Goal: Transaction & Acquisition: Purchase product/service

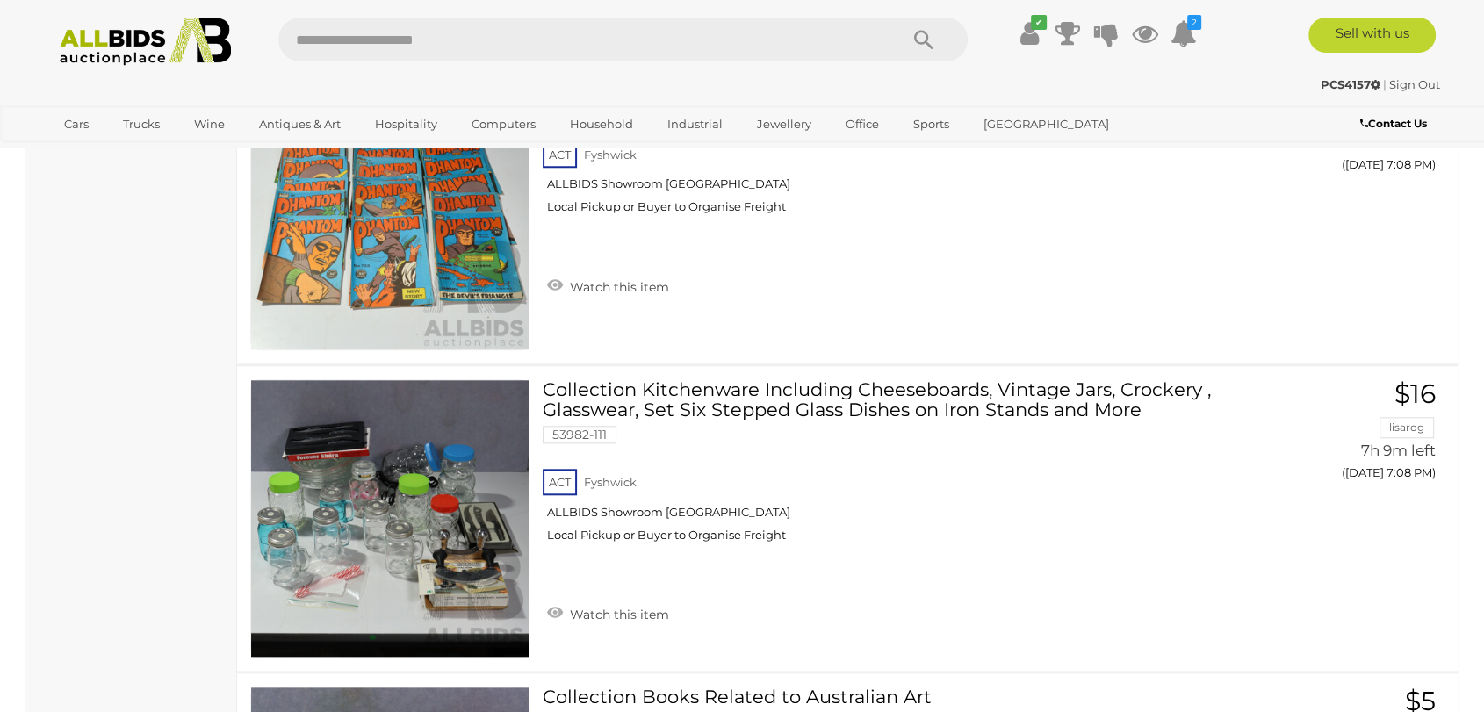
scroll to position [15319, 0]
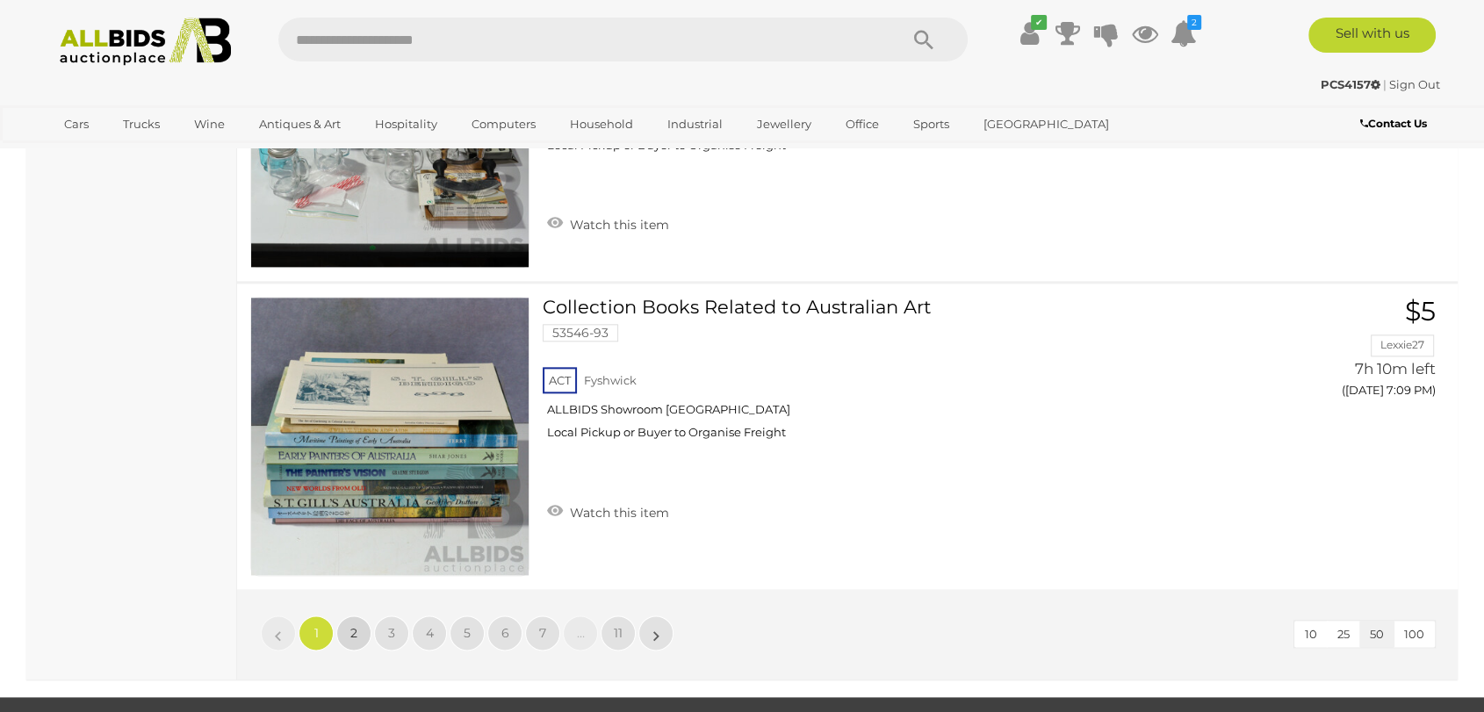
click at [354, 616] on link "2" at bounding box center [353, 633] width 35 height 35
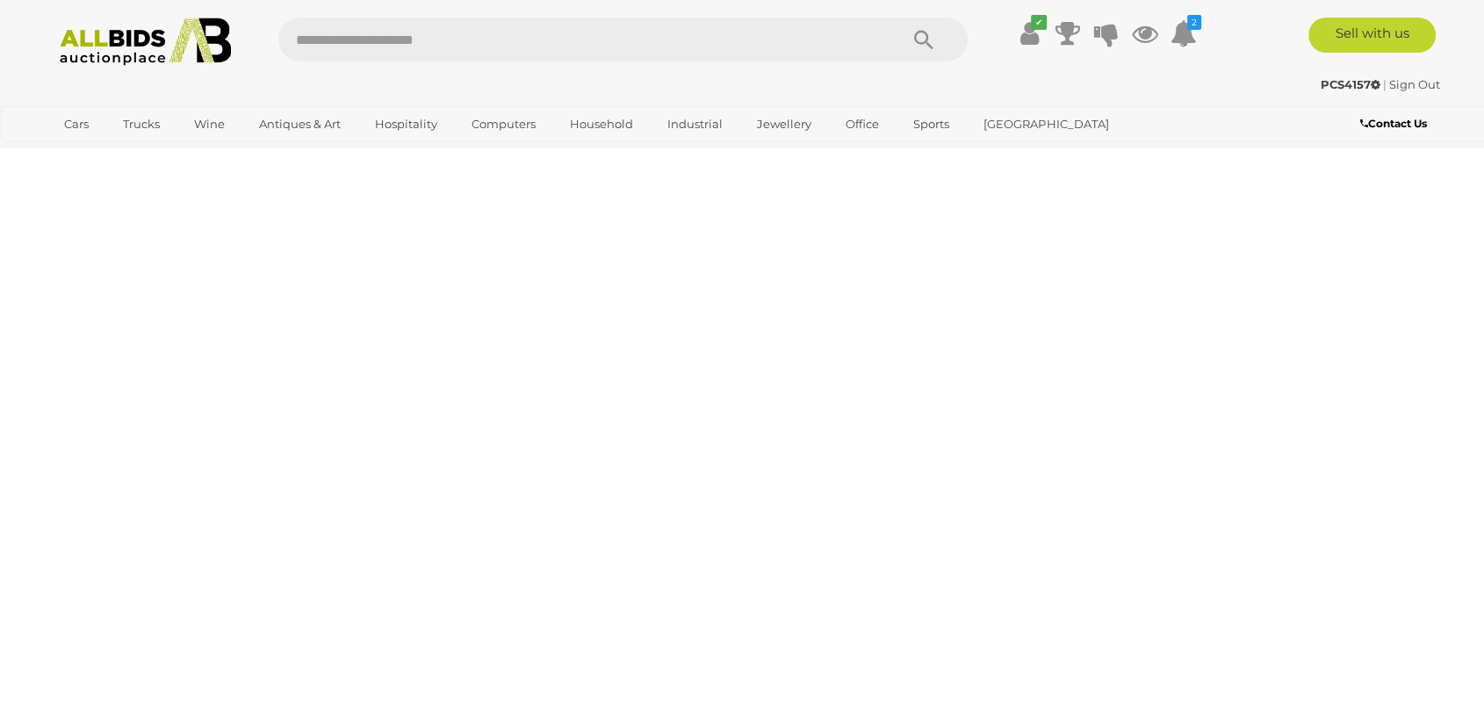
scroll to position [342, 0]
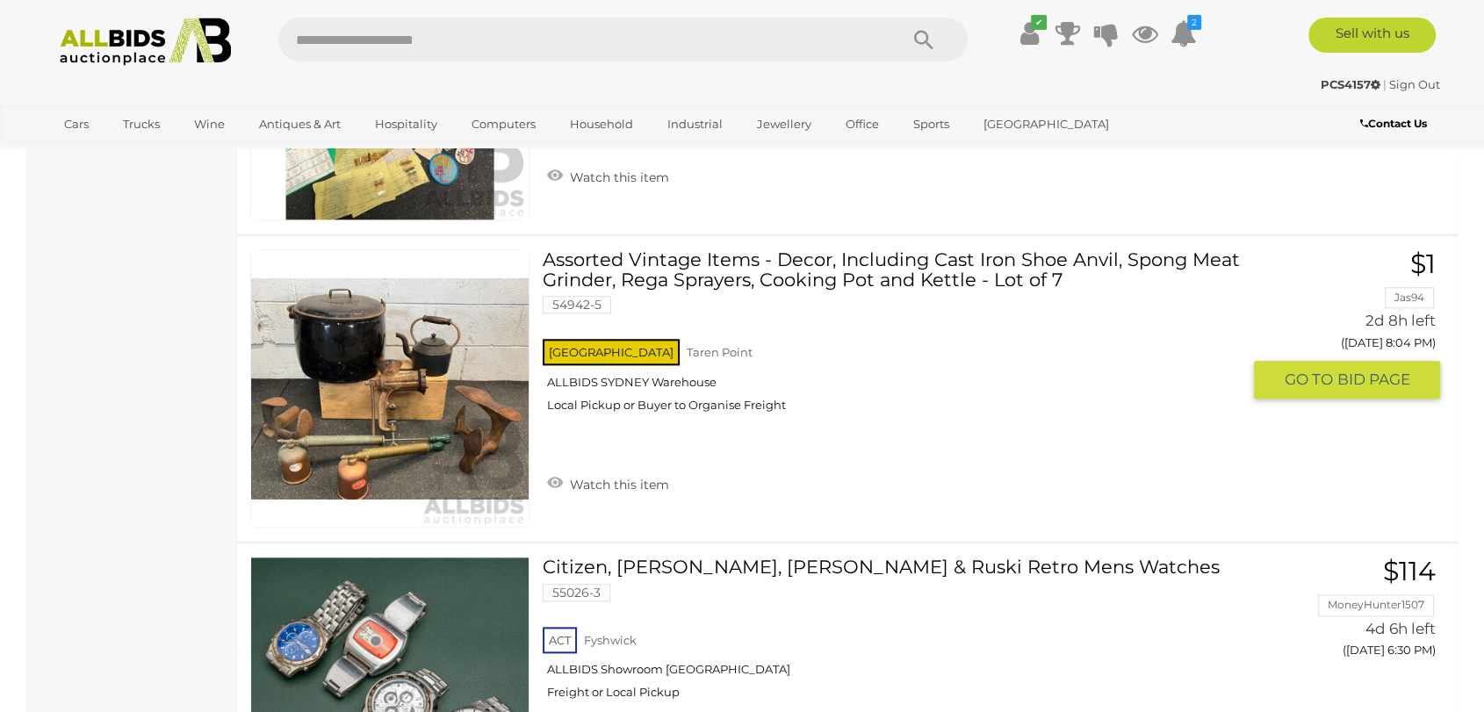
scroll to position [15369, 0]
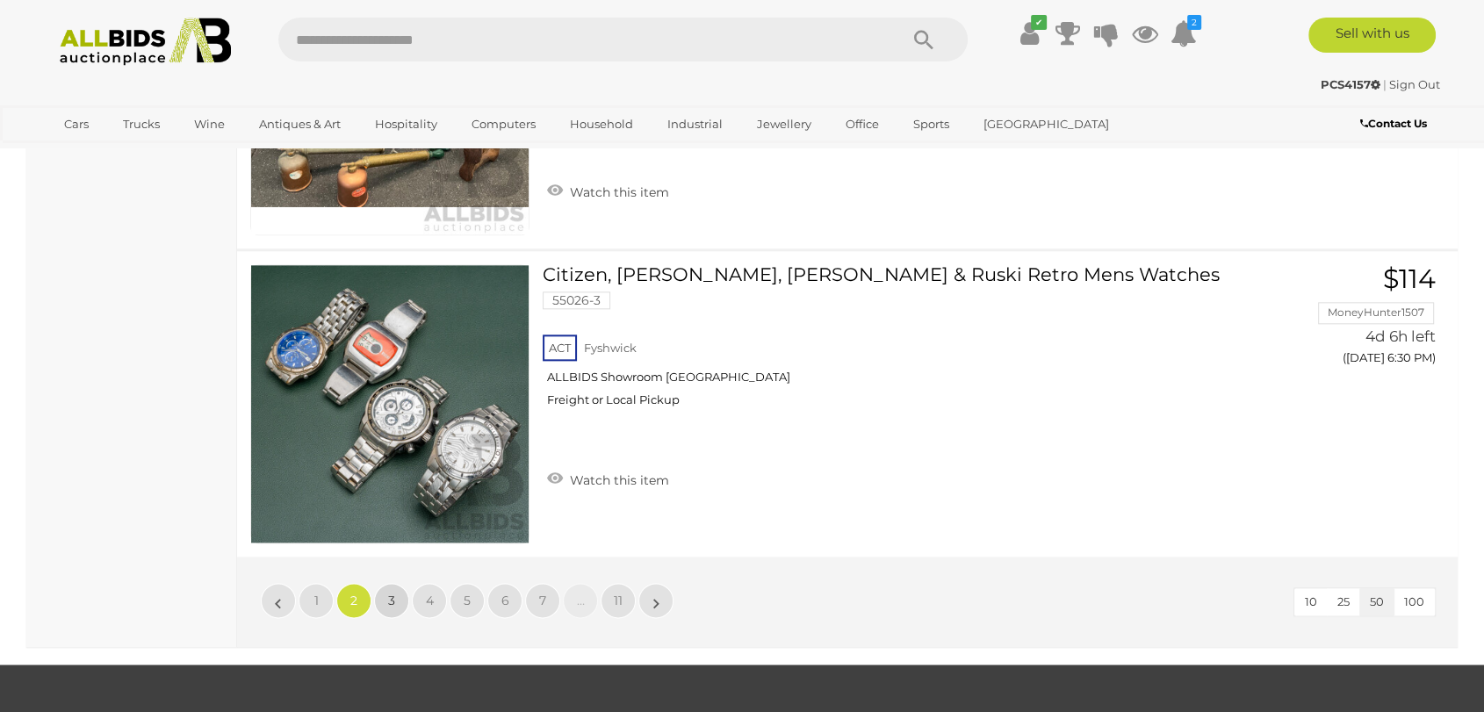
click at [395, 583] on link "3" at bounding box center [391, 600] width 35 height 35
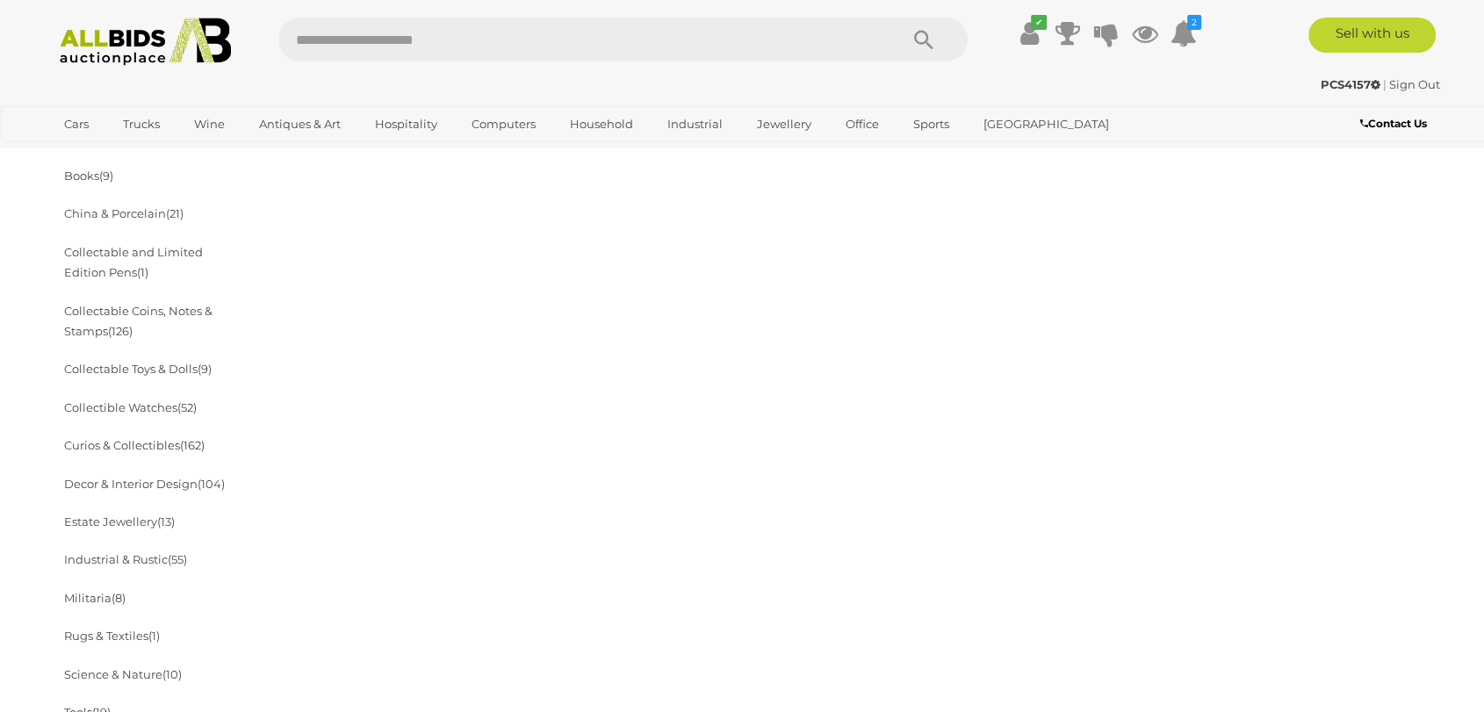
scroll to position [732, 0]
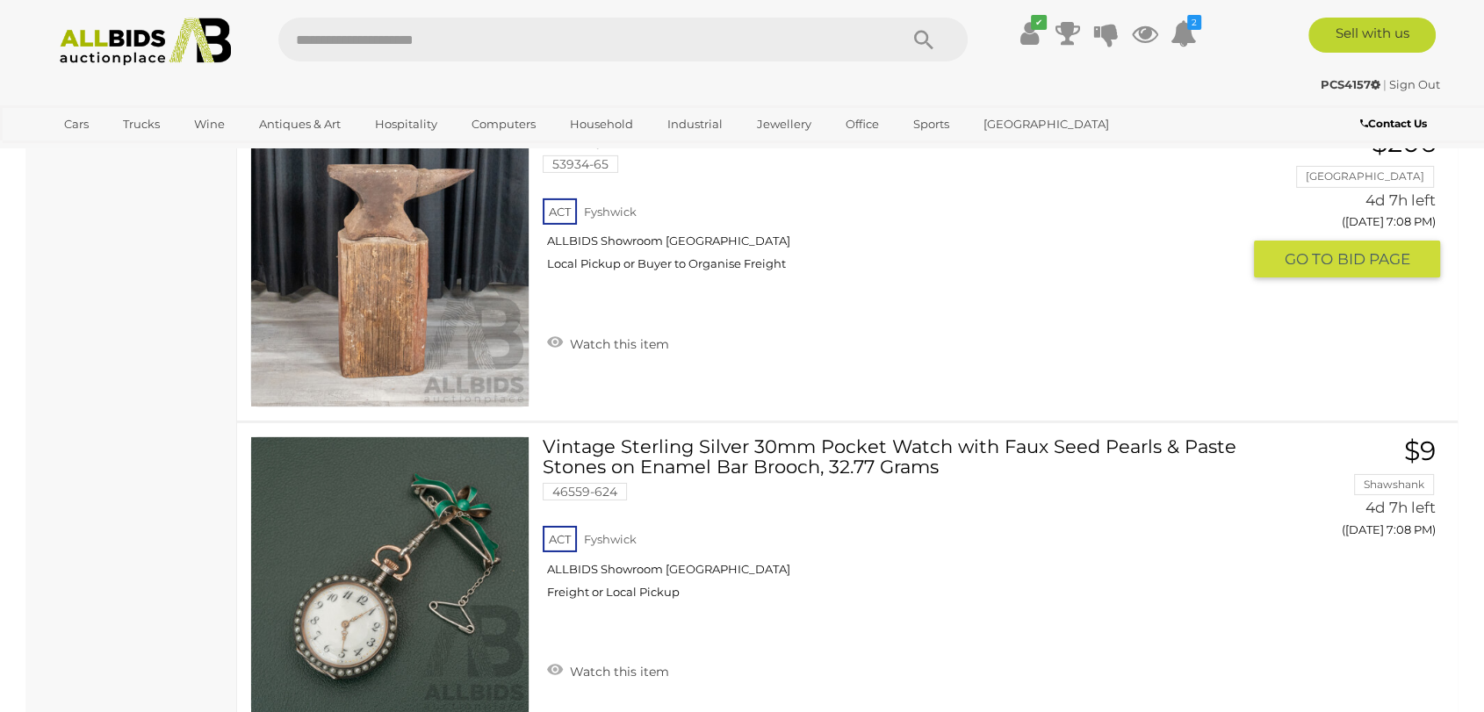
scroll to position [12246, 0]
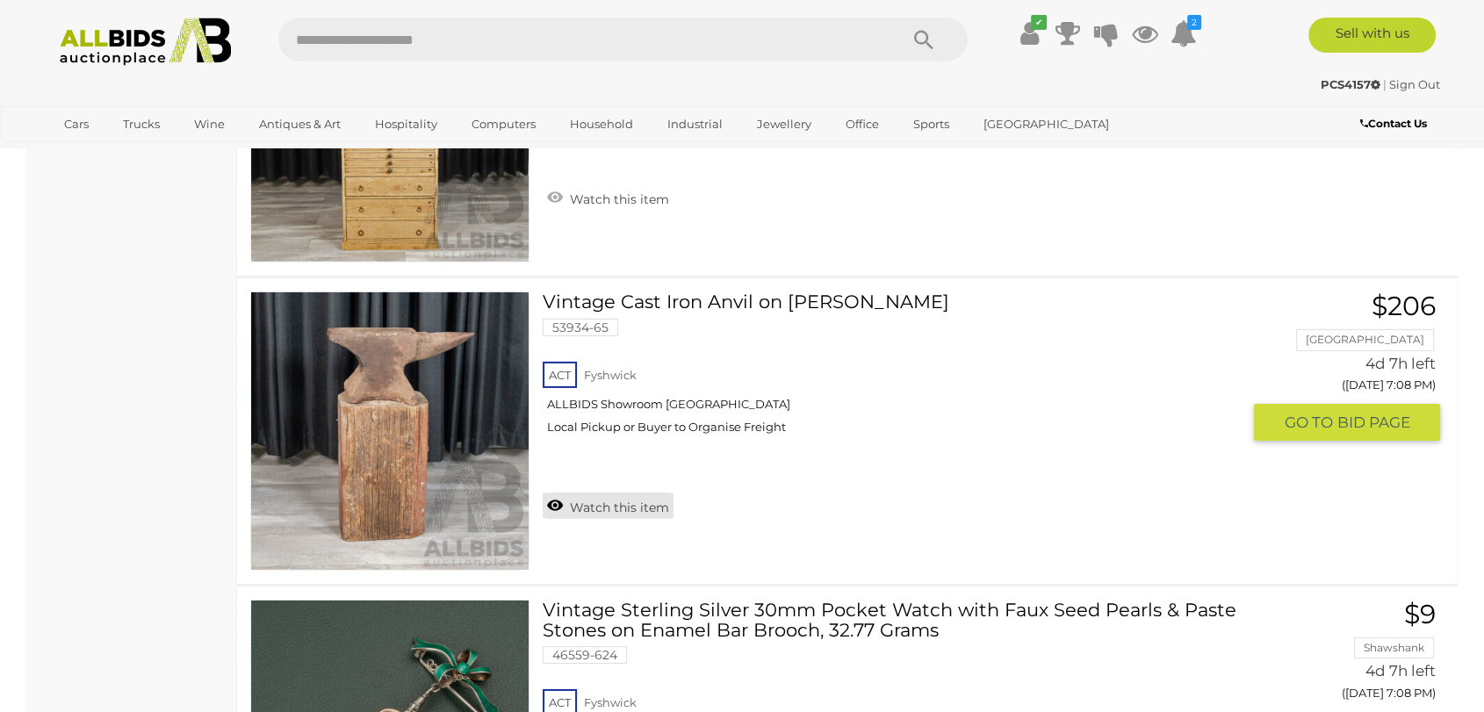
click at [625, 493] on link "Watch this item" at bounding box center [608, 506] width 131 height 26
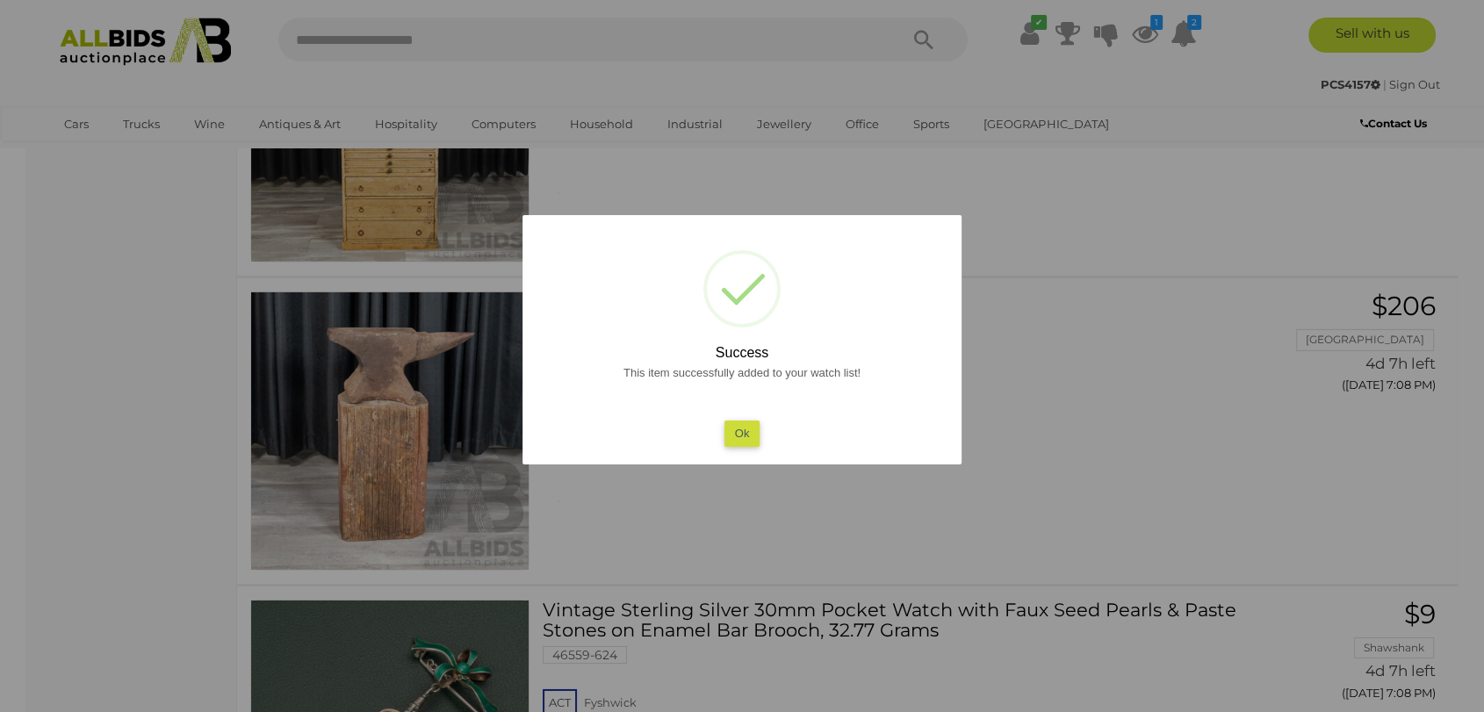
click at [752, 436] on button "Ok" at bounding box center [742, 433] width 36 height 25
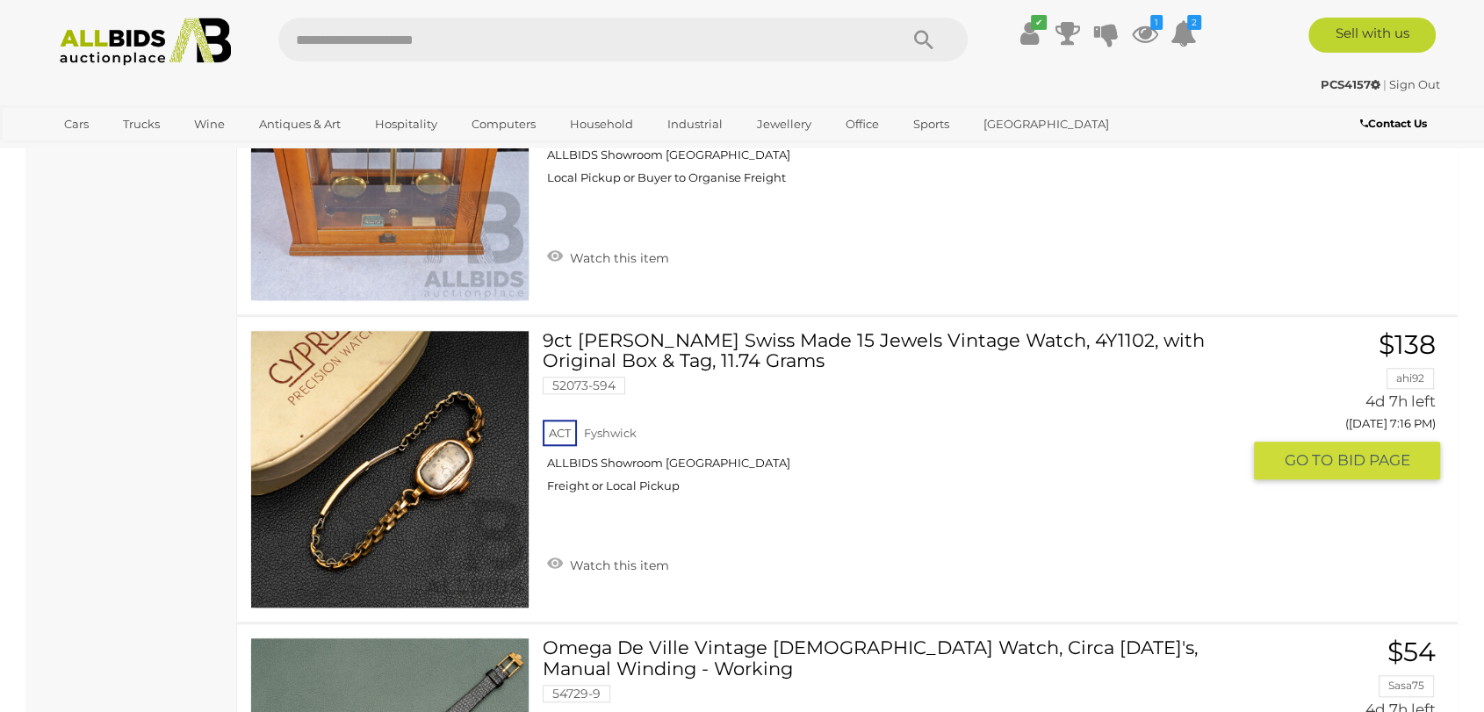
scroll to position [15369, 0]
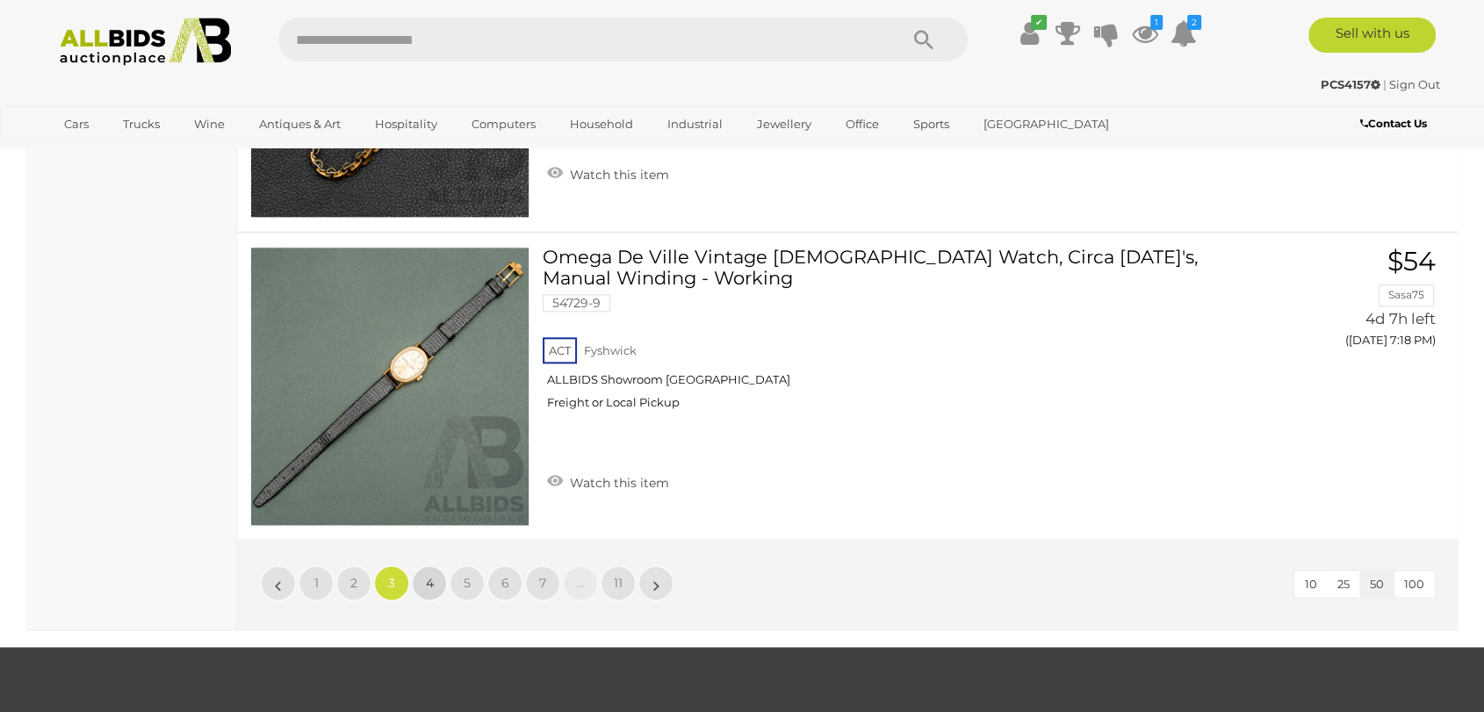
click at [440, 566] on link "4" at bounding box center [429, 583] width 35 height 35
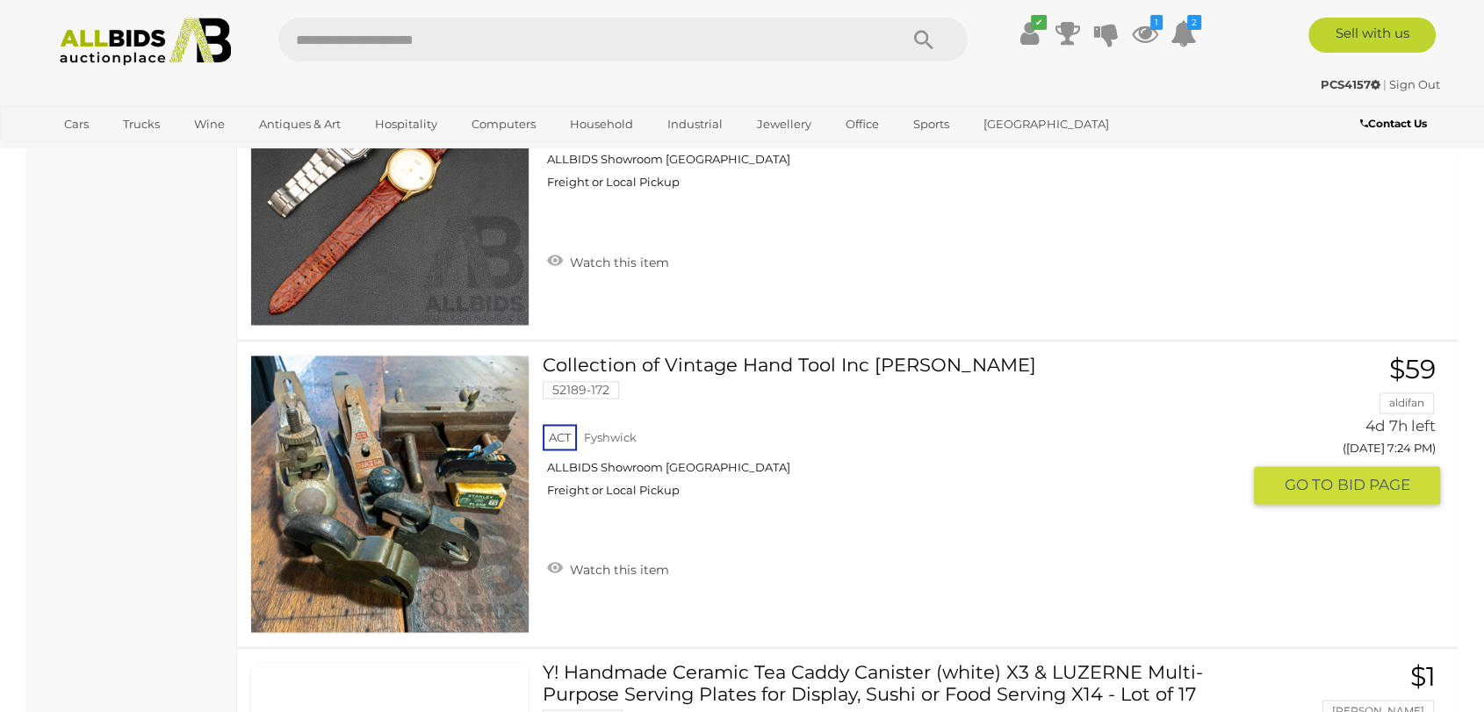
scroll to position [2782, 0]
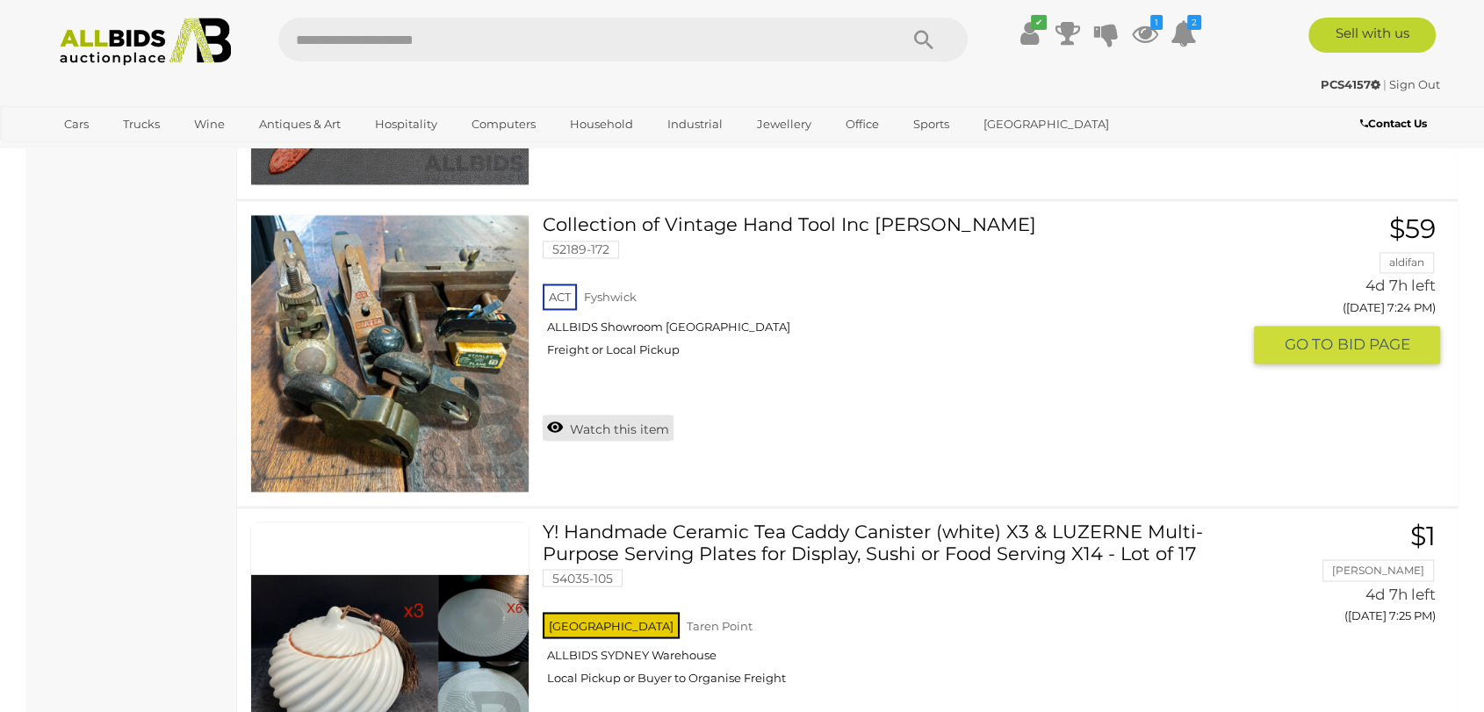
click at [610, 421] on link "Watch this item" at bounding box center [608, 427] width 131 height 26
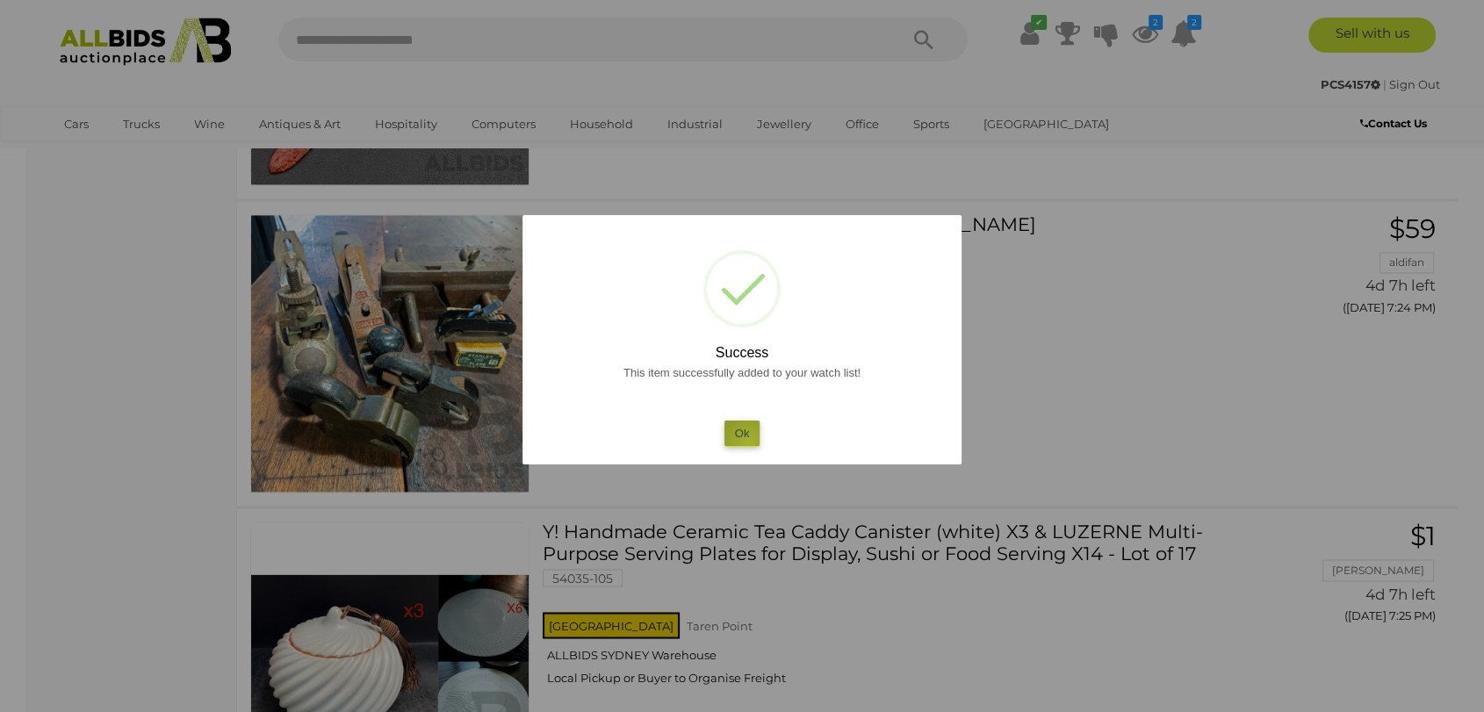
click at [748, 442] on button "Ok" at bounding box center [742, 433] width 36 height 25
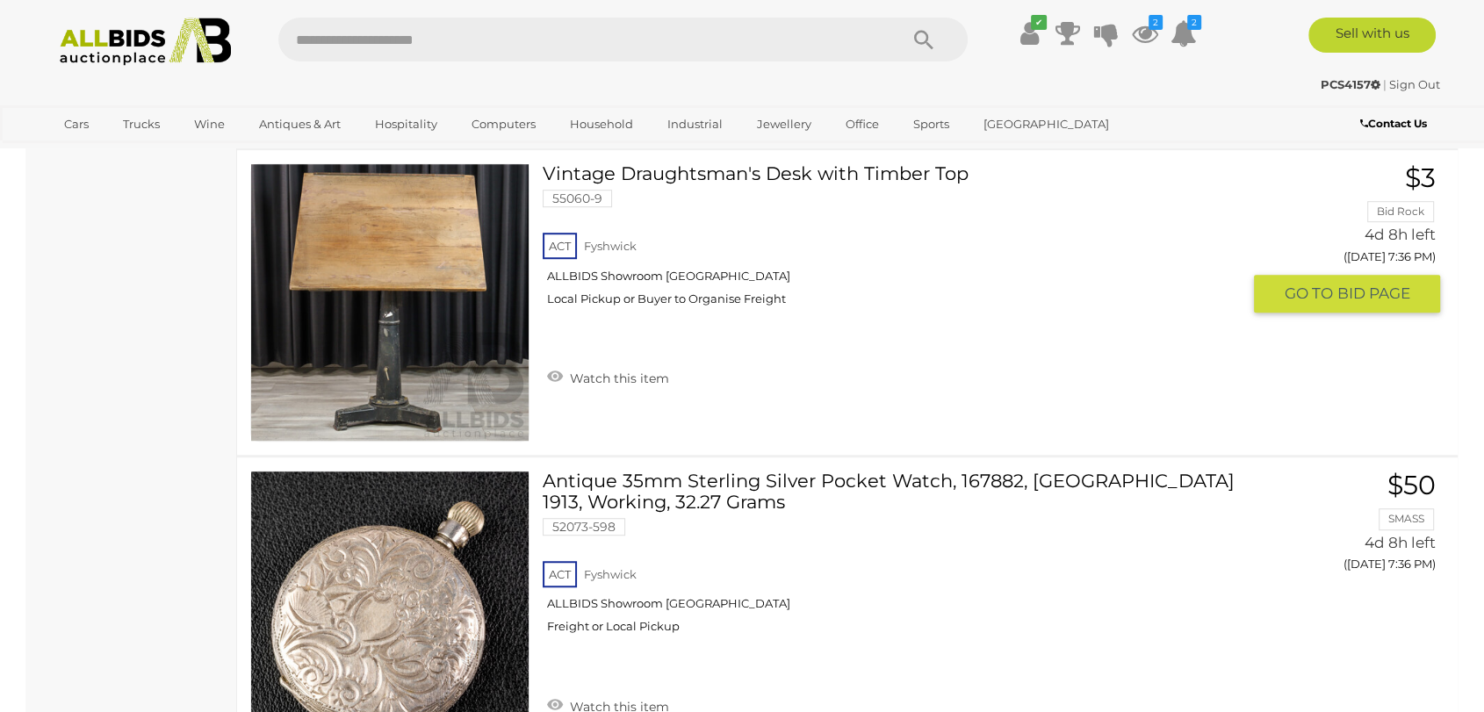
scroll to position [7563, 0]
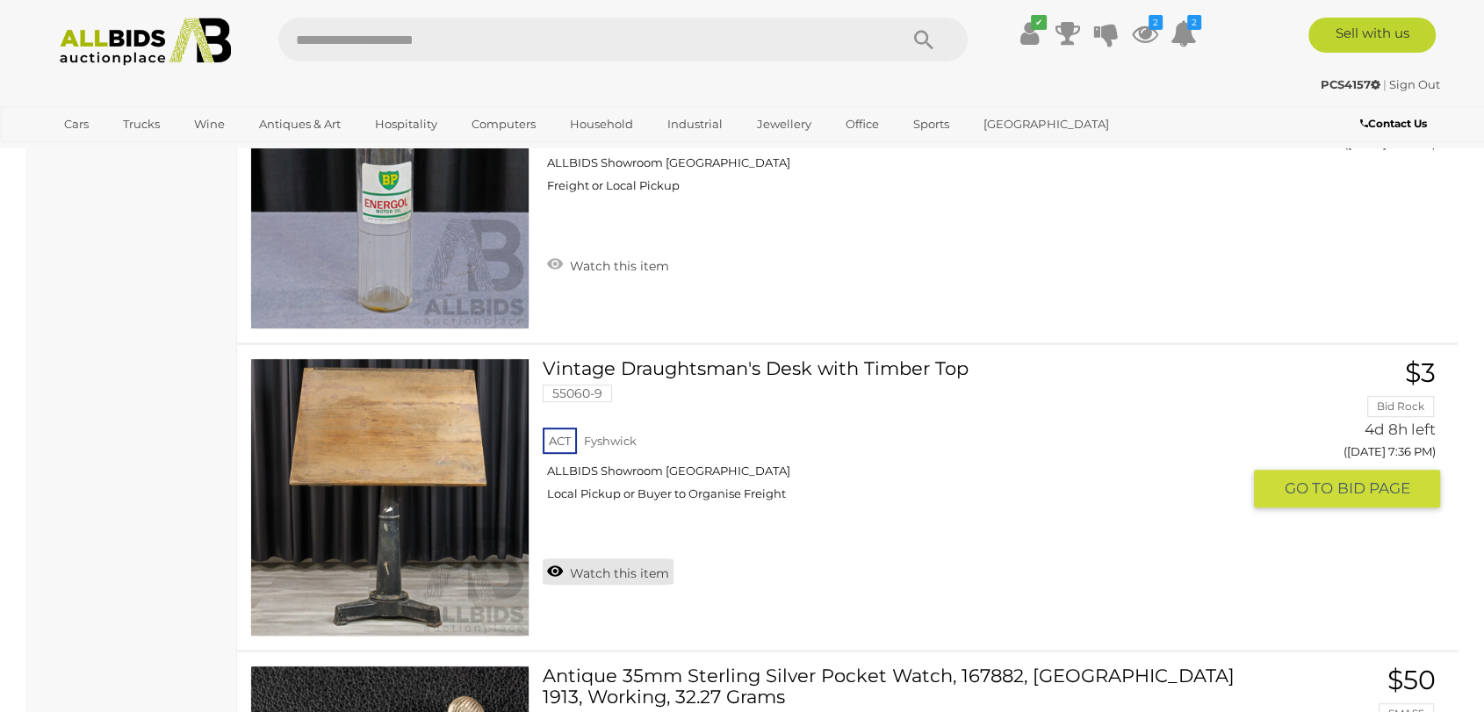
click at [631, 568] on link "Watch this item" at bounding box center [608, 572] width 131 height 26
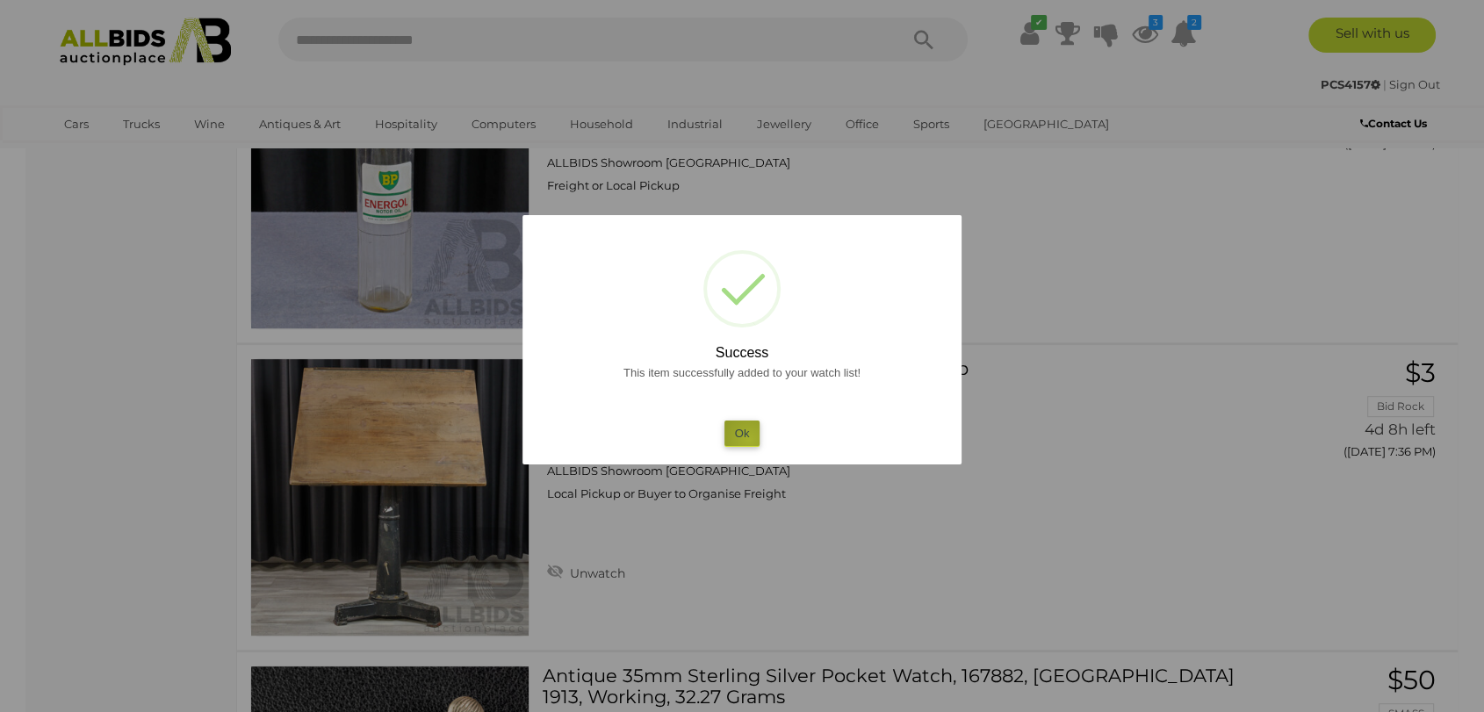
click at [749, 438] on button "Ok" at bounding box center [742, 433] width 36 height 25
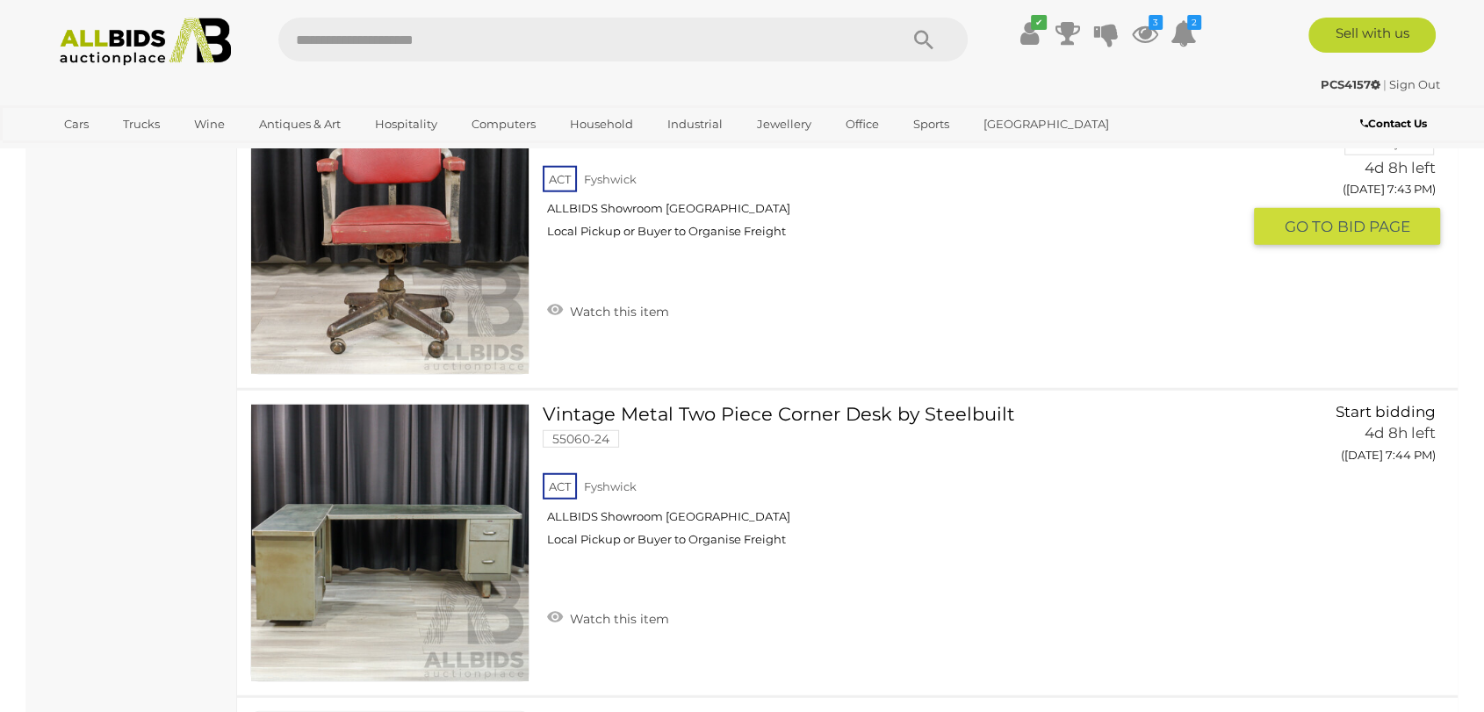
scroll to position [11368, 0]
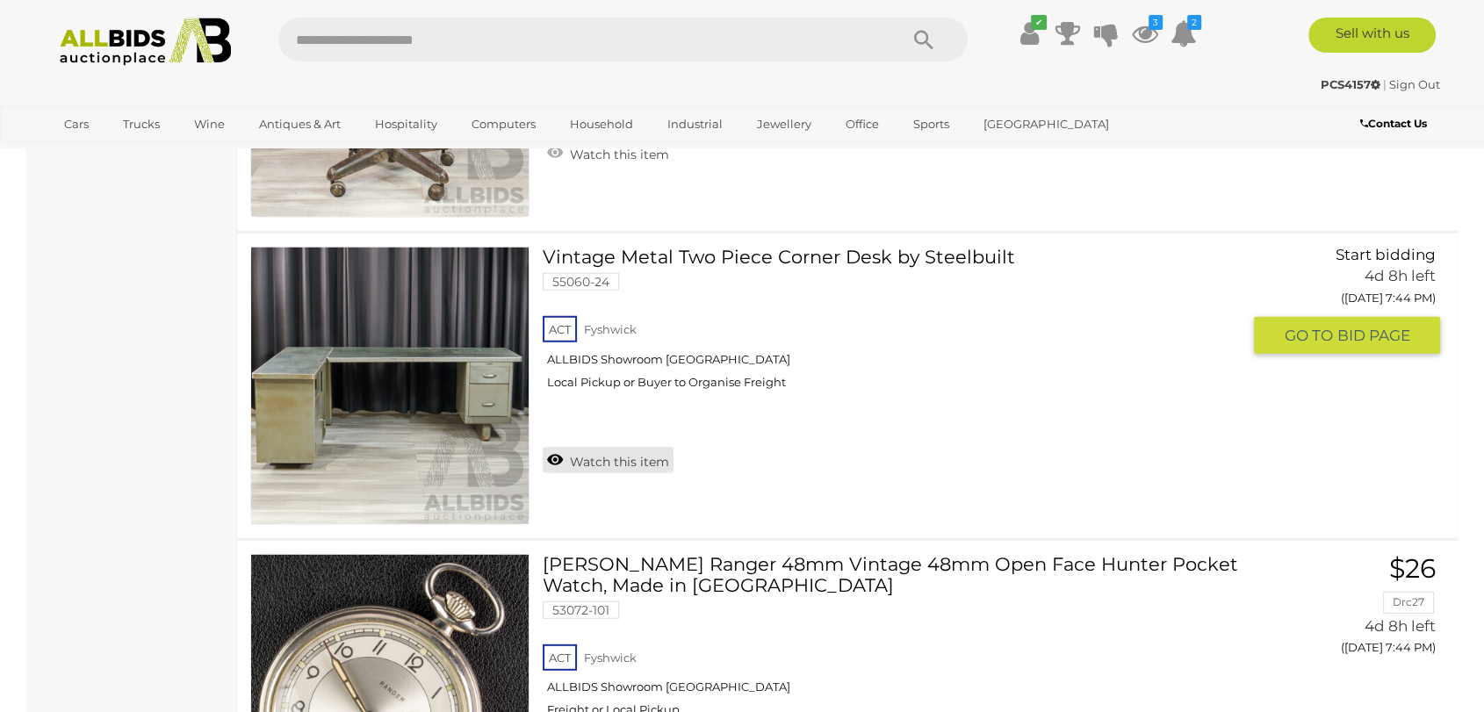
click at [590, 447] on link "Watch this item" at bounding box center [608, 460] width 131 height 26
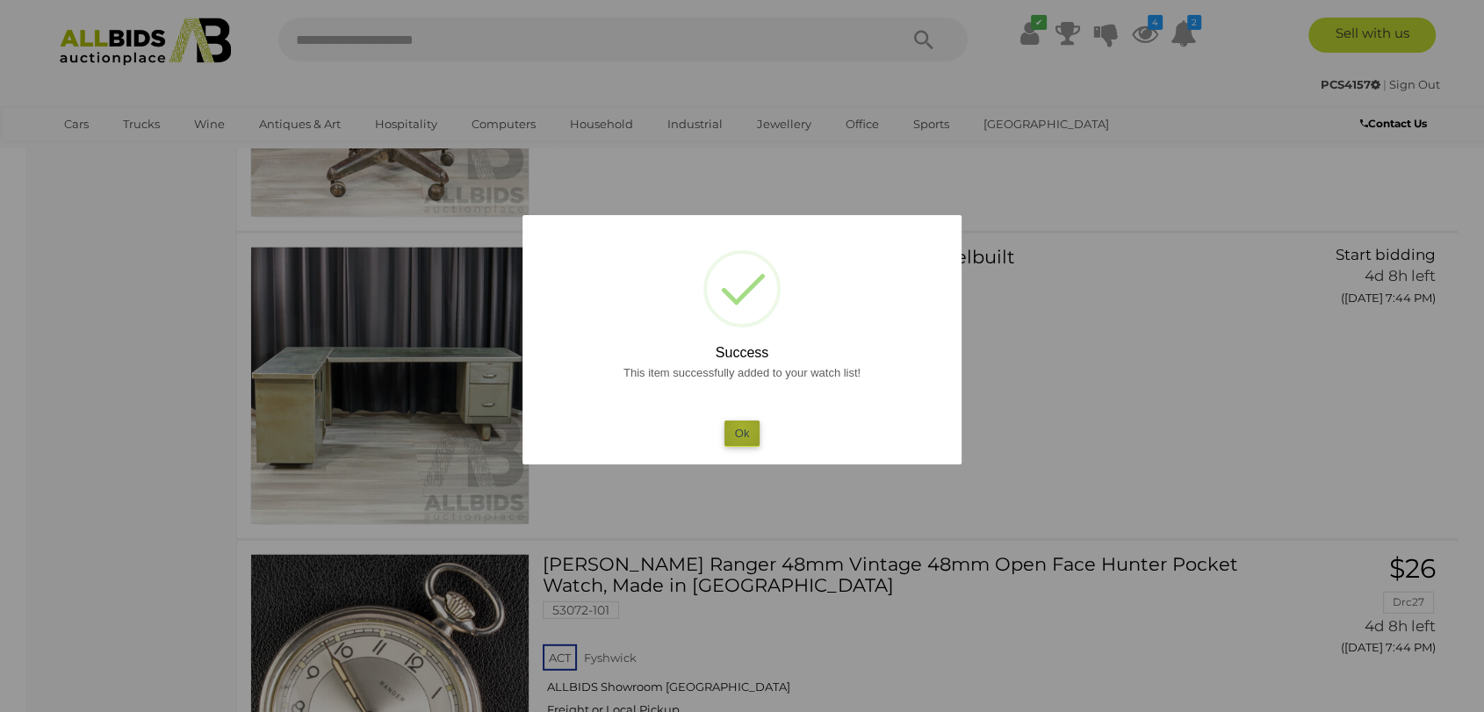
click at [742, 427] on button "Ok" at bounding box center [742, 433] width 36 height 25
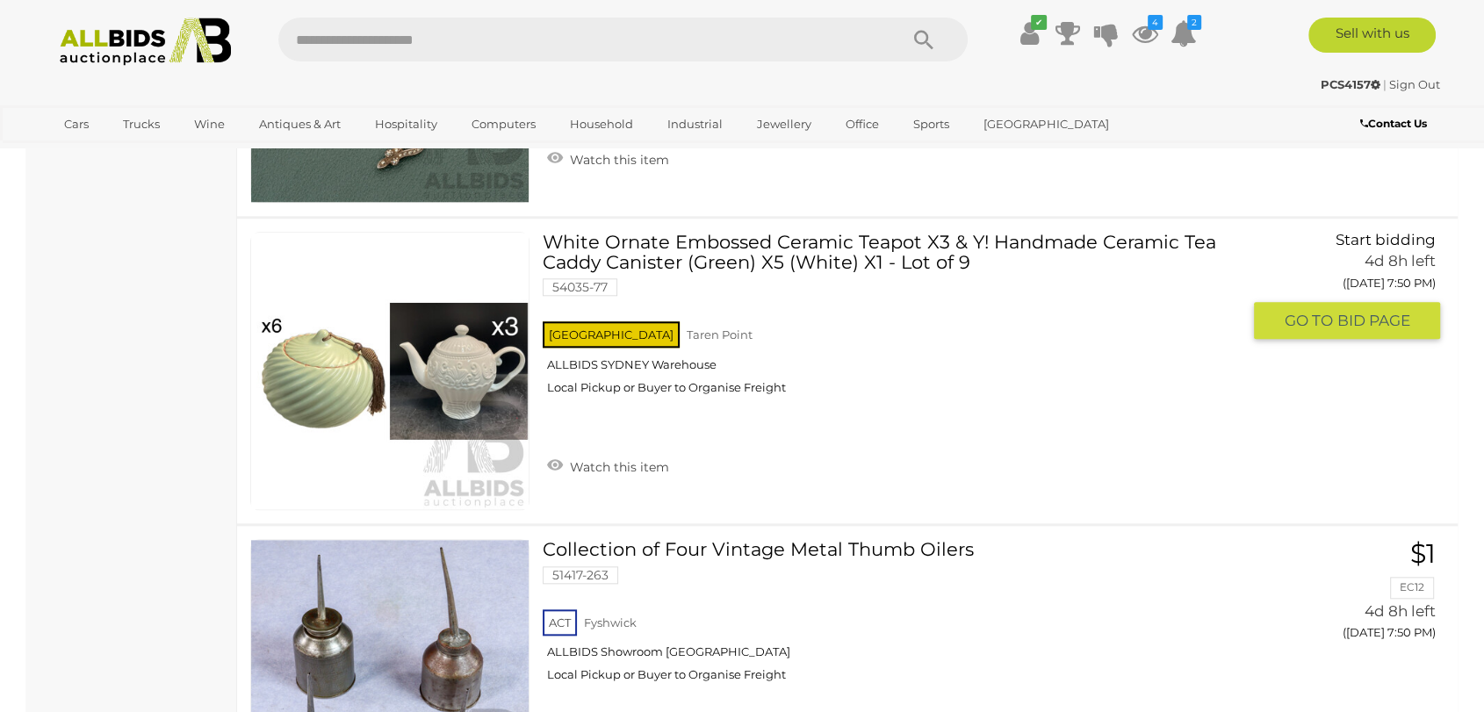
scroll to position [15466, 0]
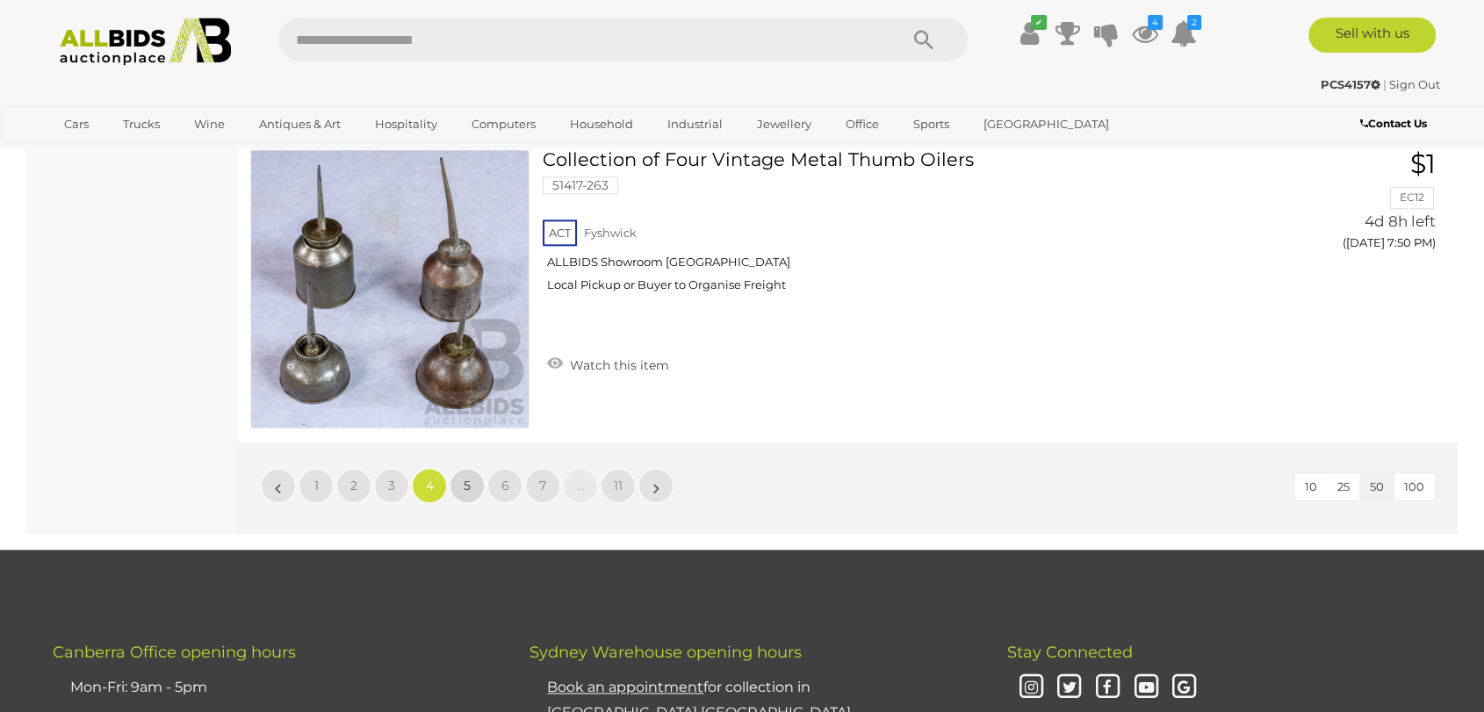
click at [472, 469] on link "5" at bounding box center [467, 485] width 35 height 35
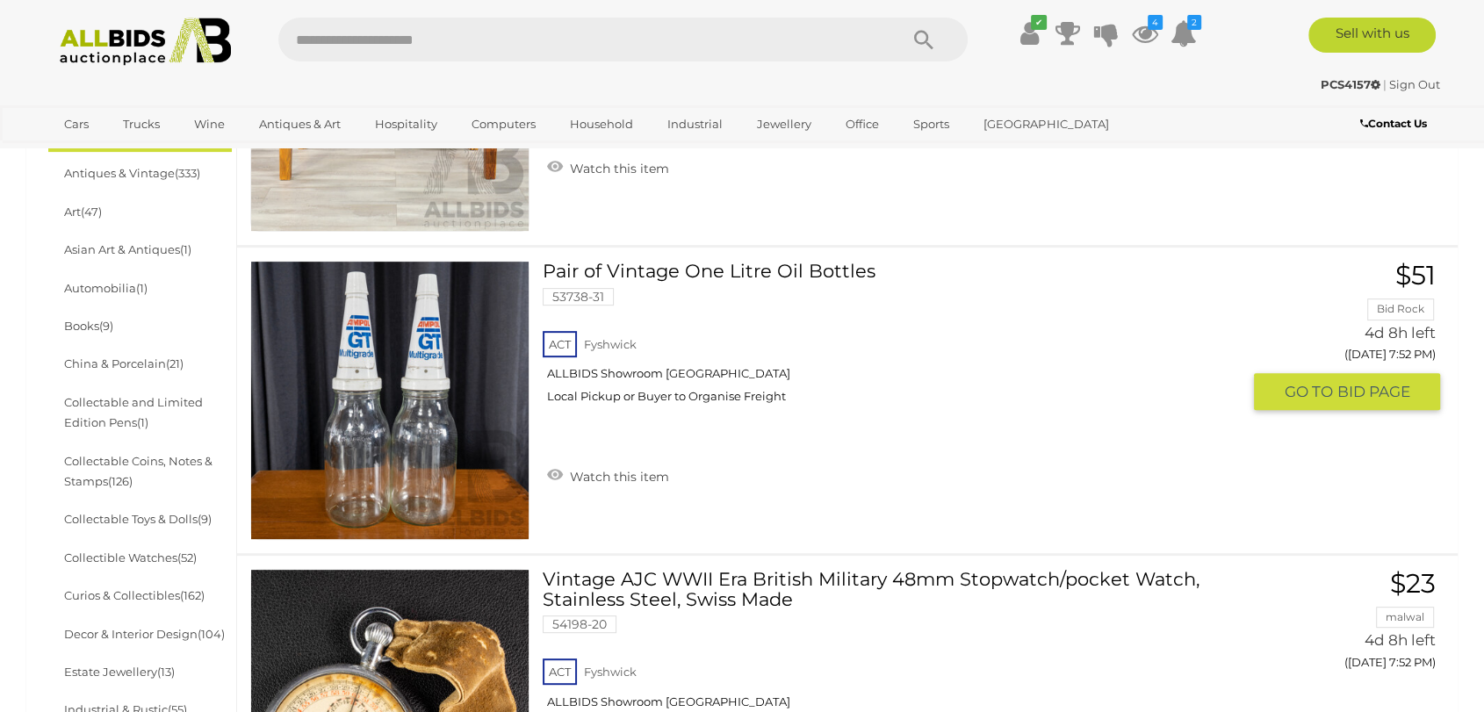
scroll to position [342, 0]
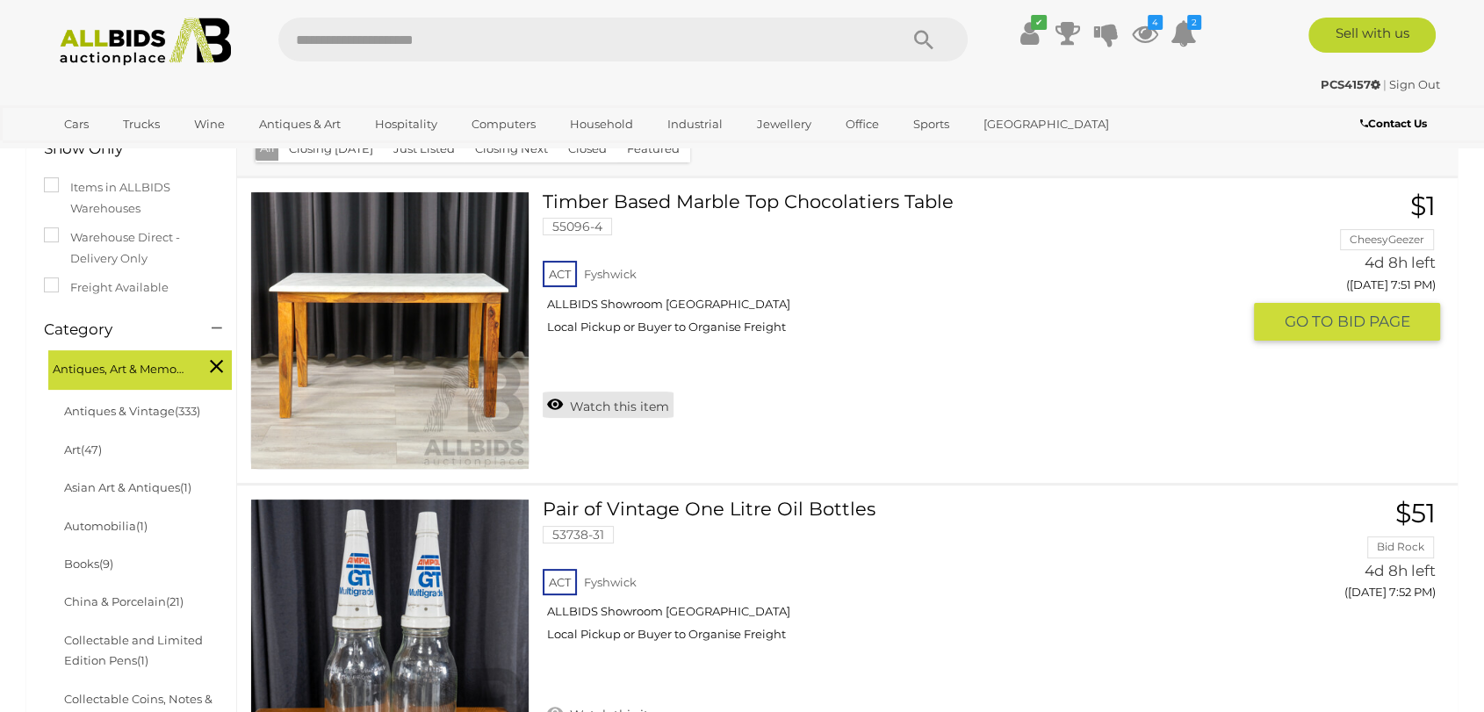
click at [615, 407] on link "Watch this item" at bounding box center [608, 405] width 131 height 26
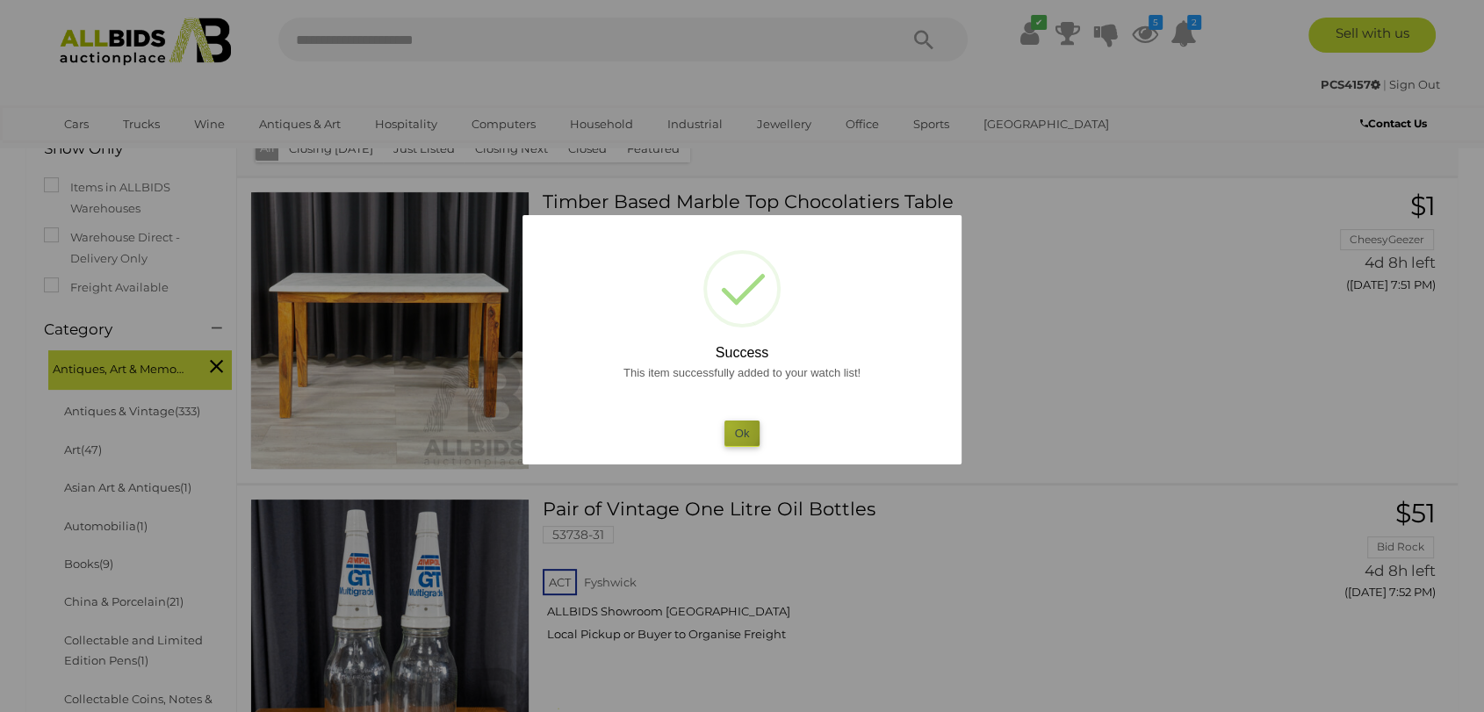
click at [729, 425] on button "Ok" at bounding box center [742, 433] width 36 height 25
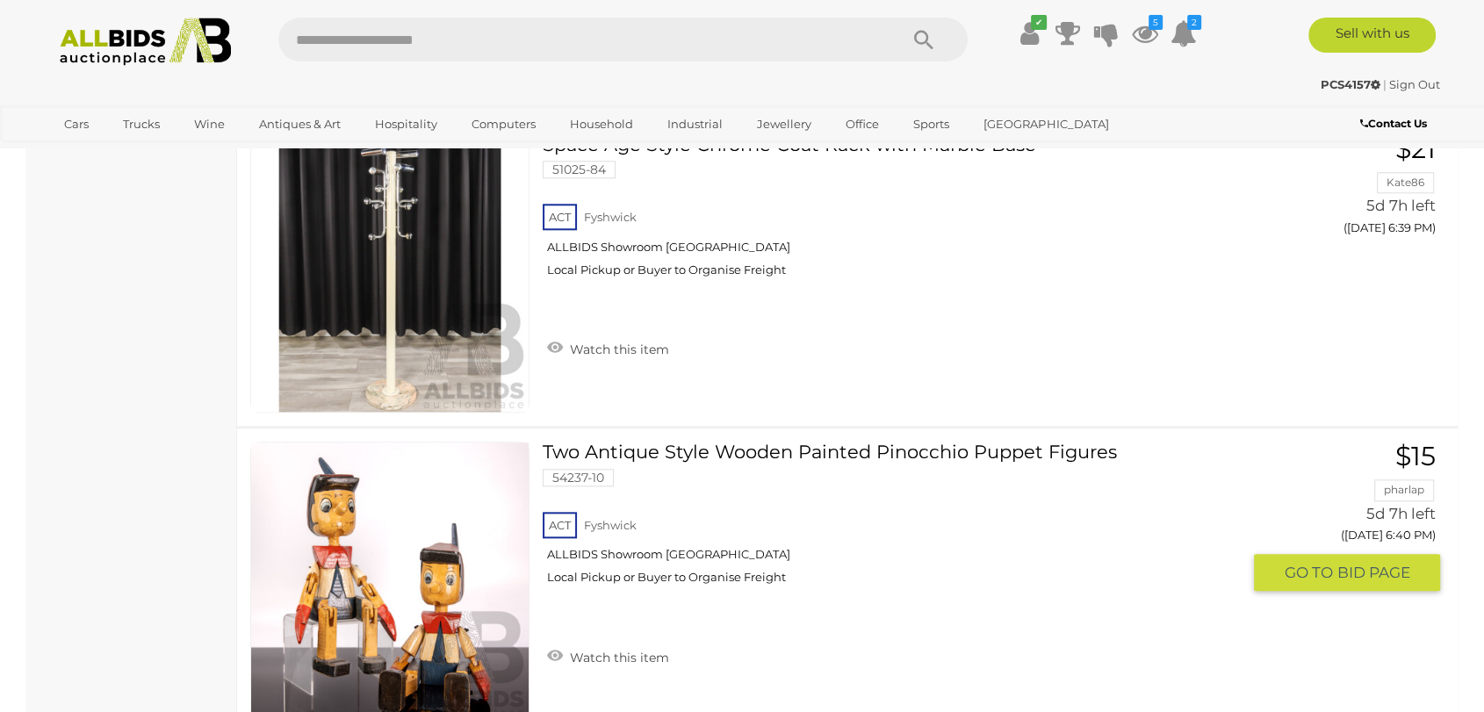
scroll to position [15564, 0]
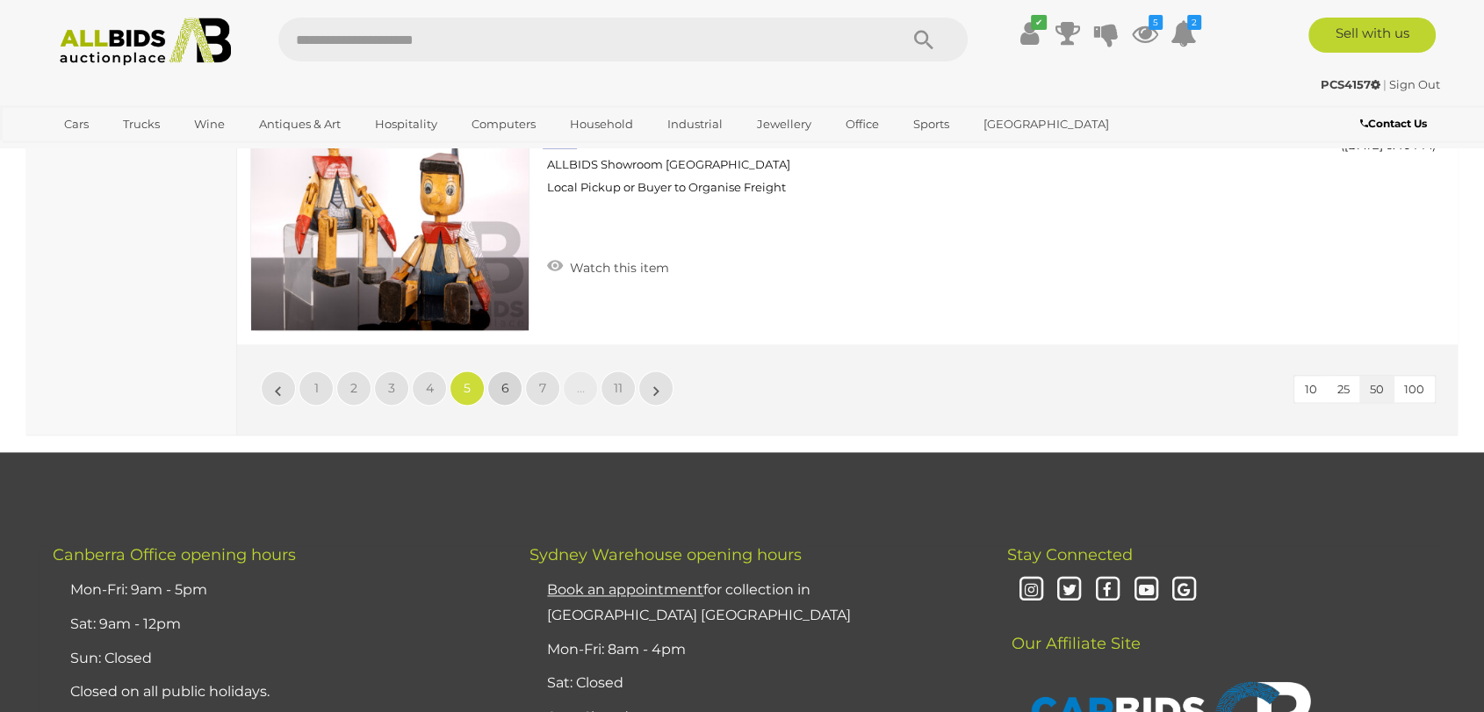
click at [499, 371] on link "6" at bounding box center [504, 388] width 35 height 35
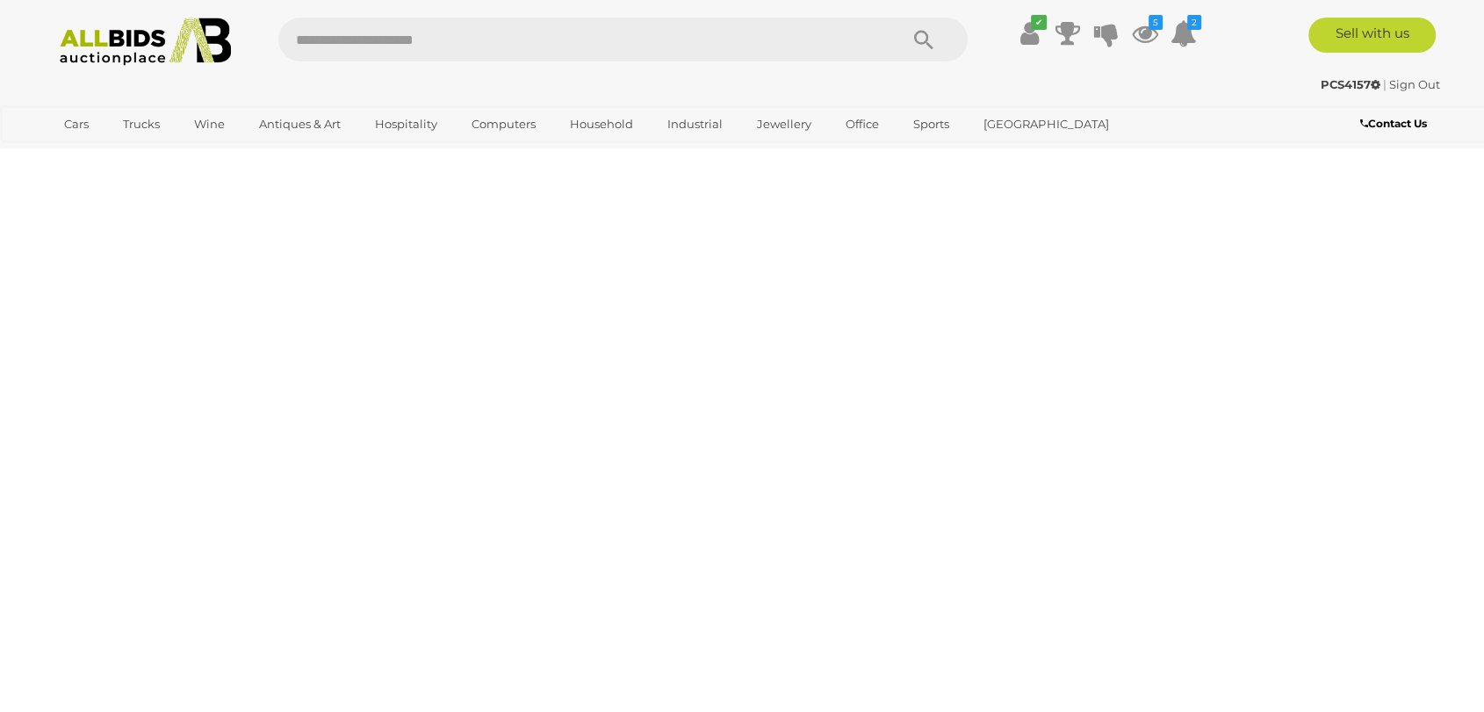
scroll to position [342, 0]
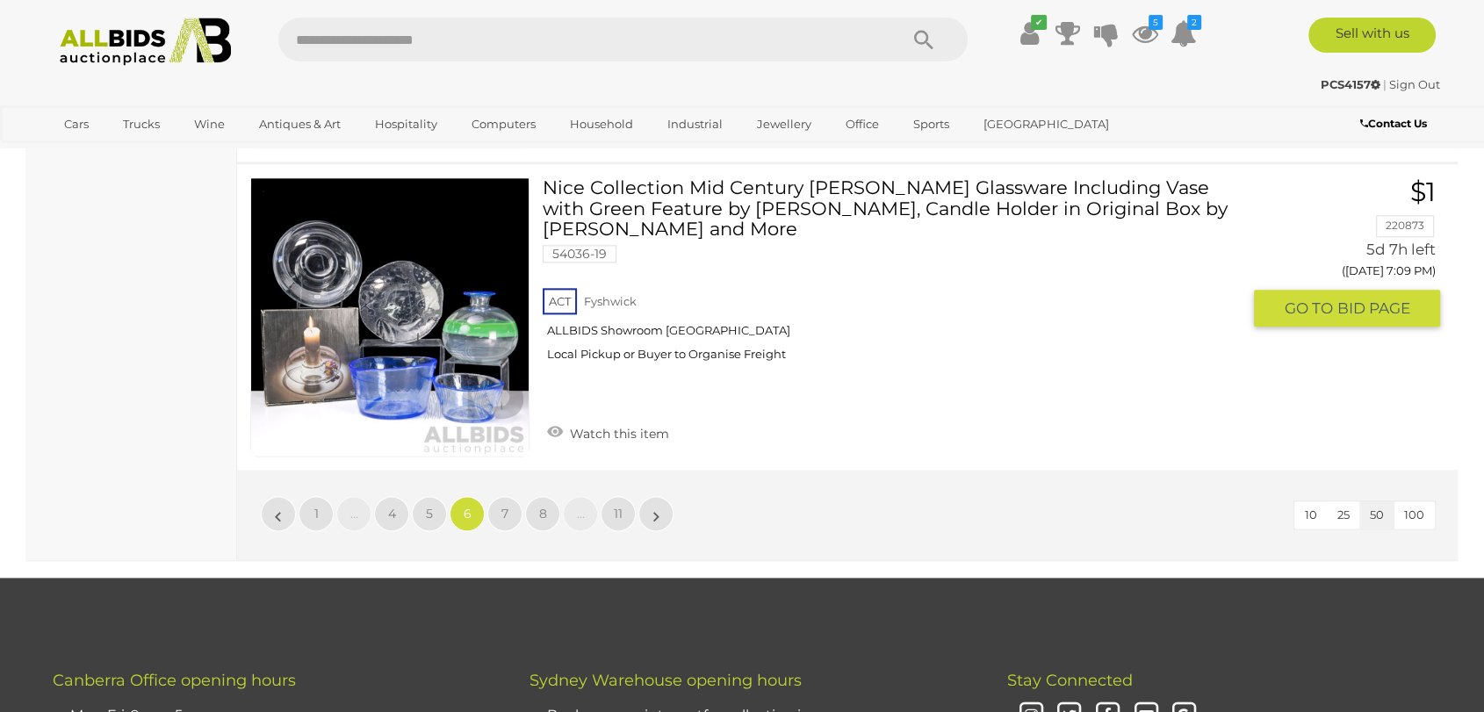
scroll to position [15661, 0]
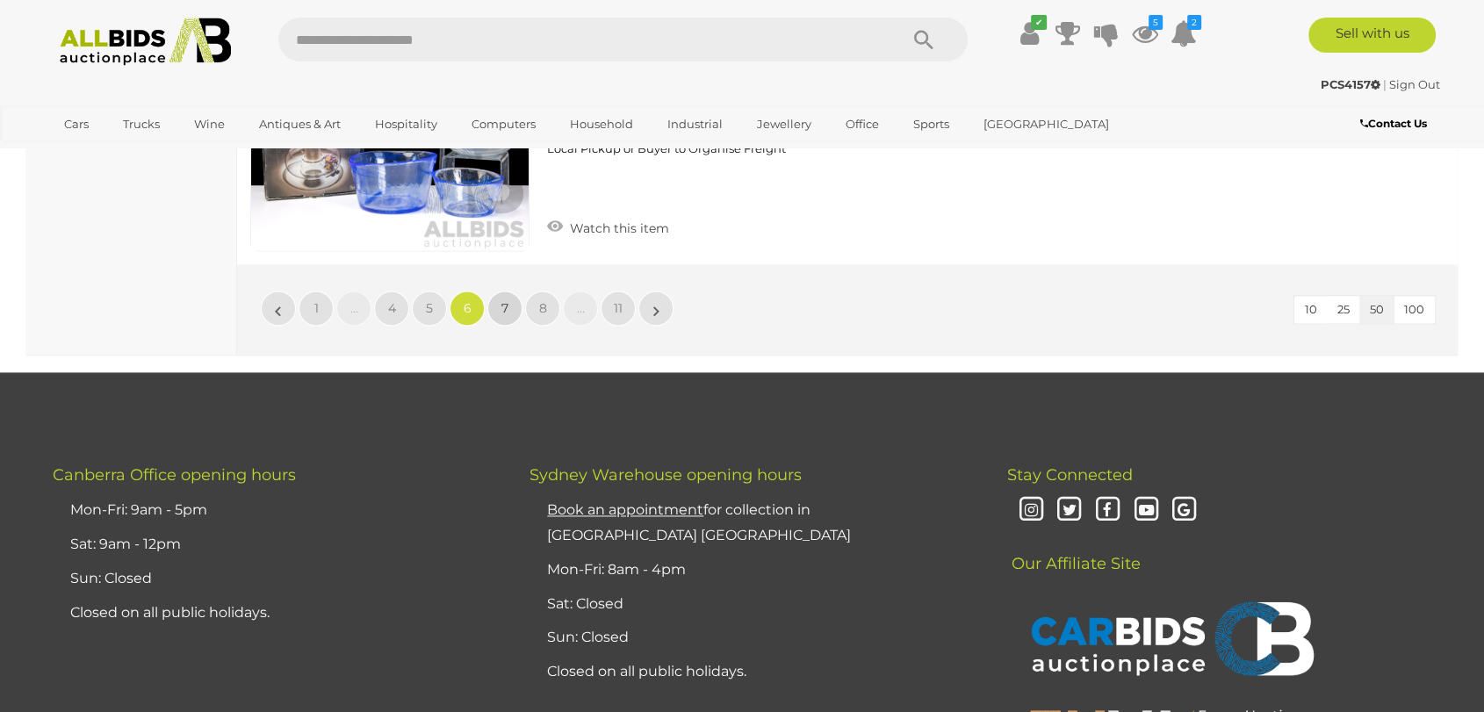
click at [508, 291] on link "7" at bounding box center [504, 308] width 35 height 35
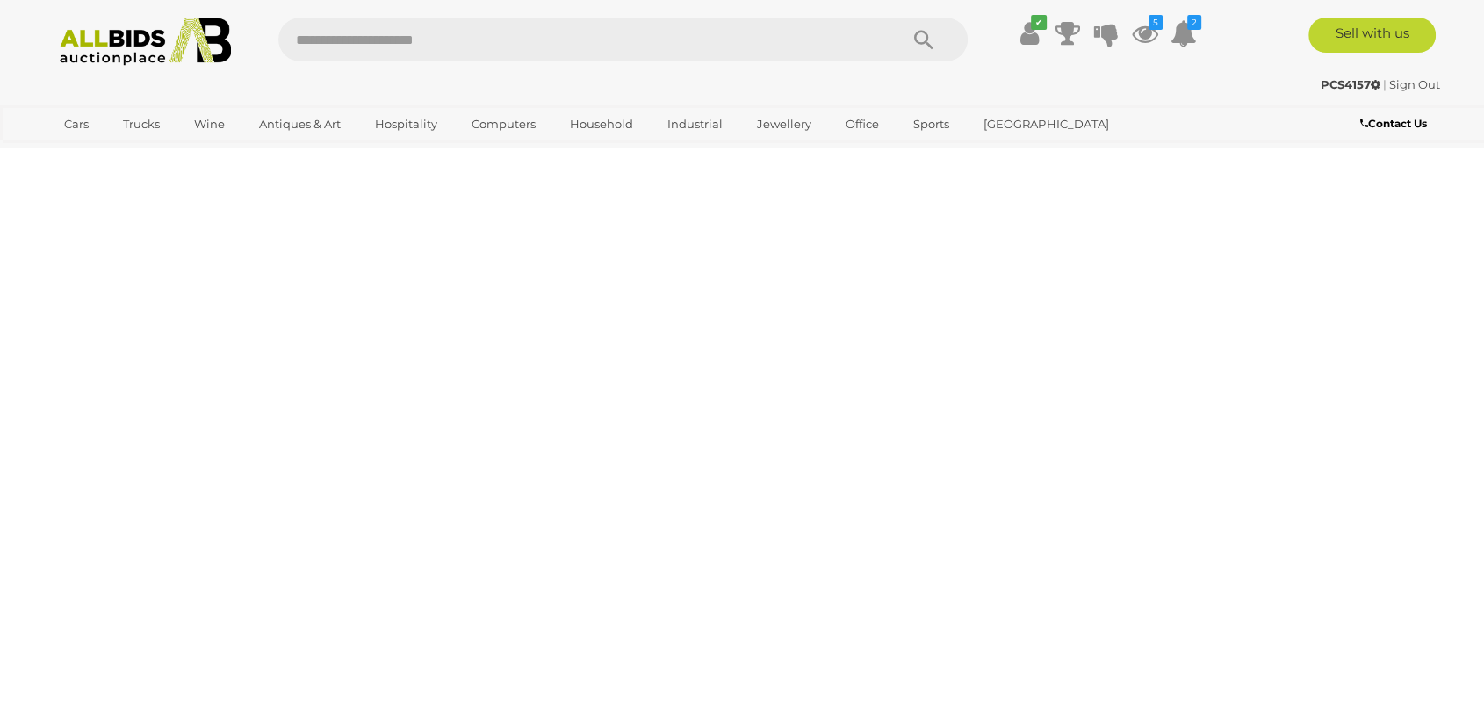
scroll to position [342, 0]
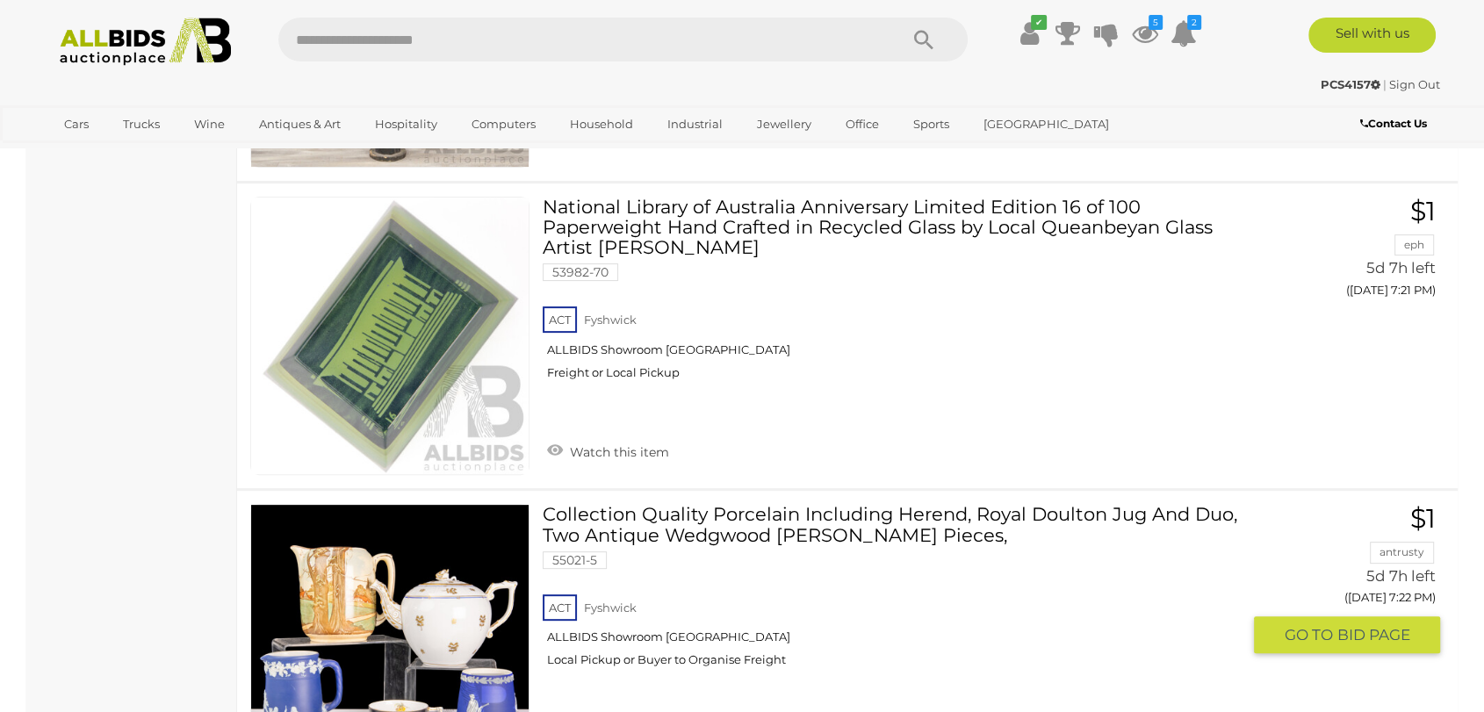
scroll to position [7075, 0]
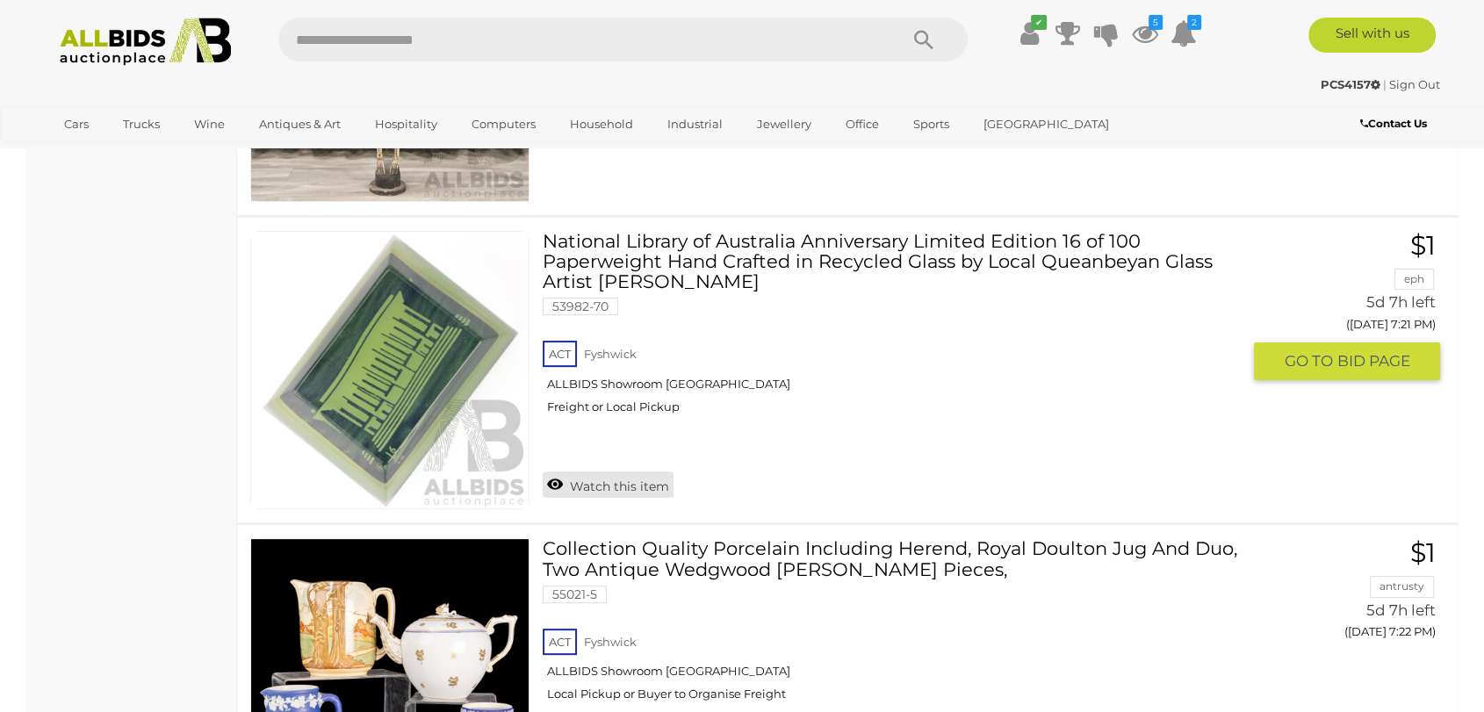
click at [629, 475] on link "Watch this item" at bounding box center [608, 485] width 131 height 26
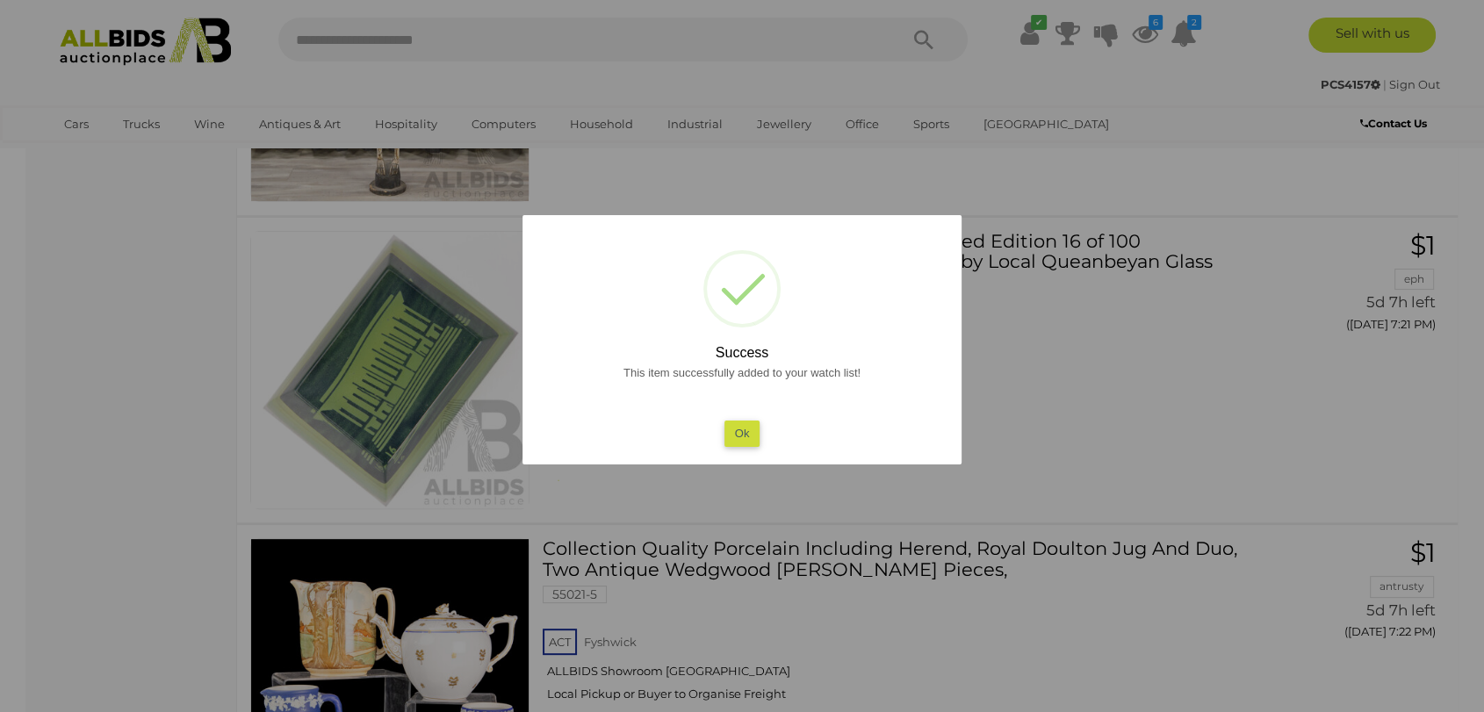
click at [734, 418] on div "This item successfully added to your watch list! Ok" at bounding box center [742, 404] width 404 height 84
click at [746, 428] on button "Ok" at bounding box center [742, 433] width 36 height 25
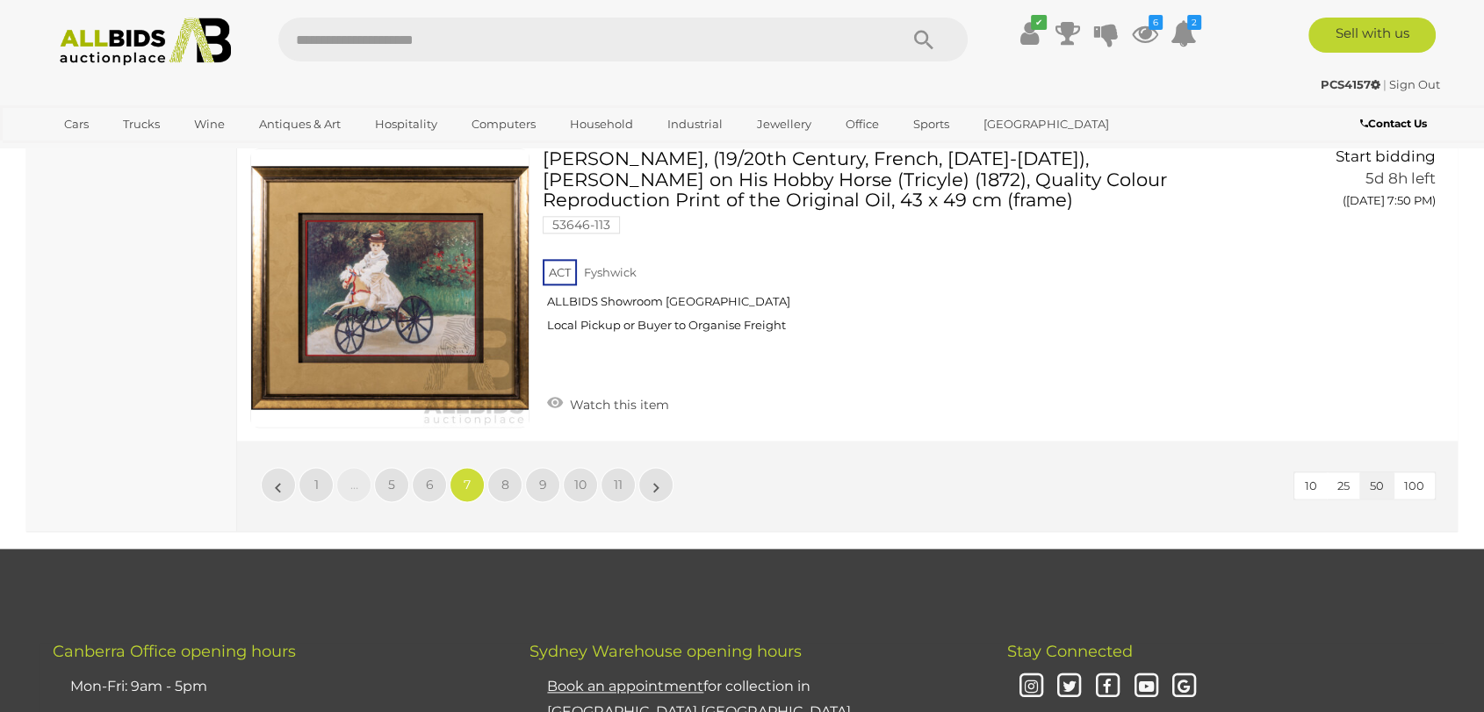
scroll to position [15564, 0]
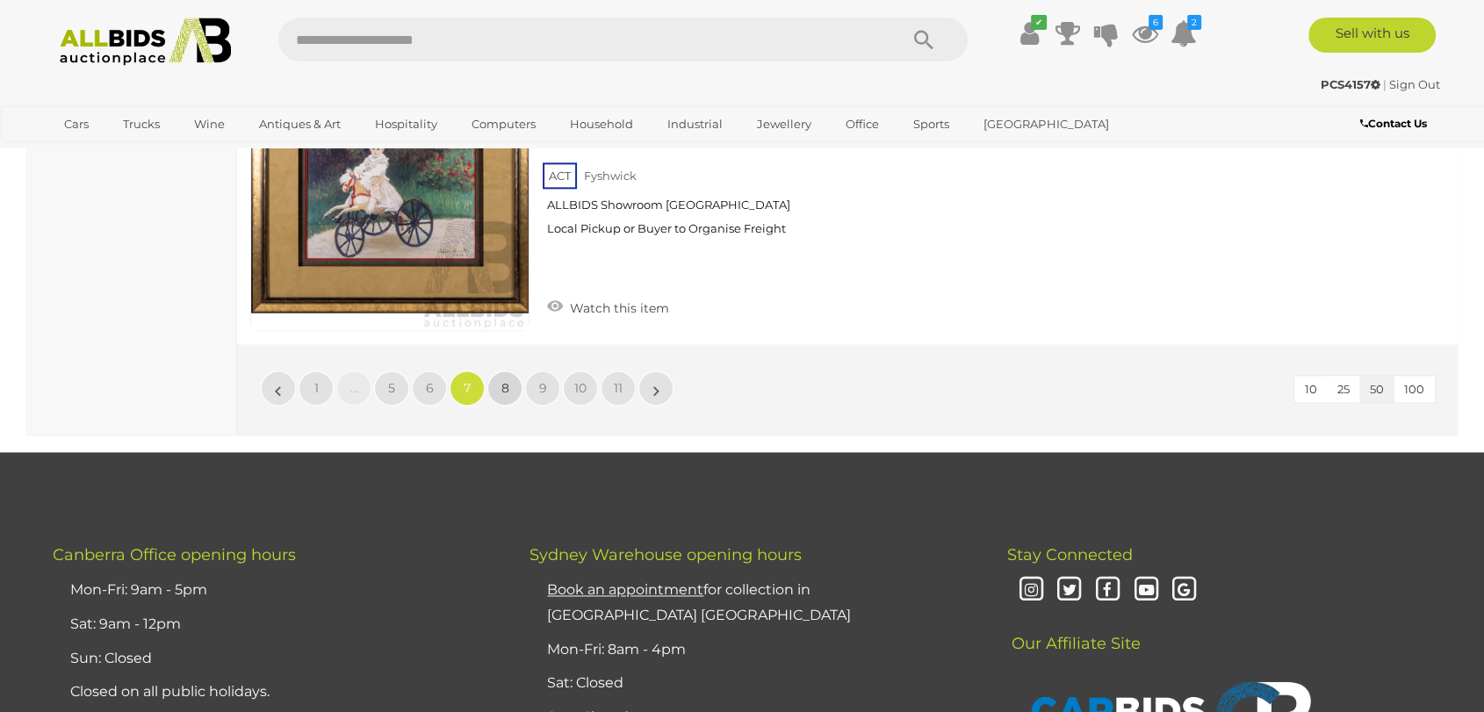
click at [512, 378] on link "8" at bounding box center [504, 388] width 35 height 35
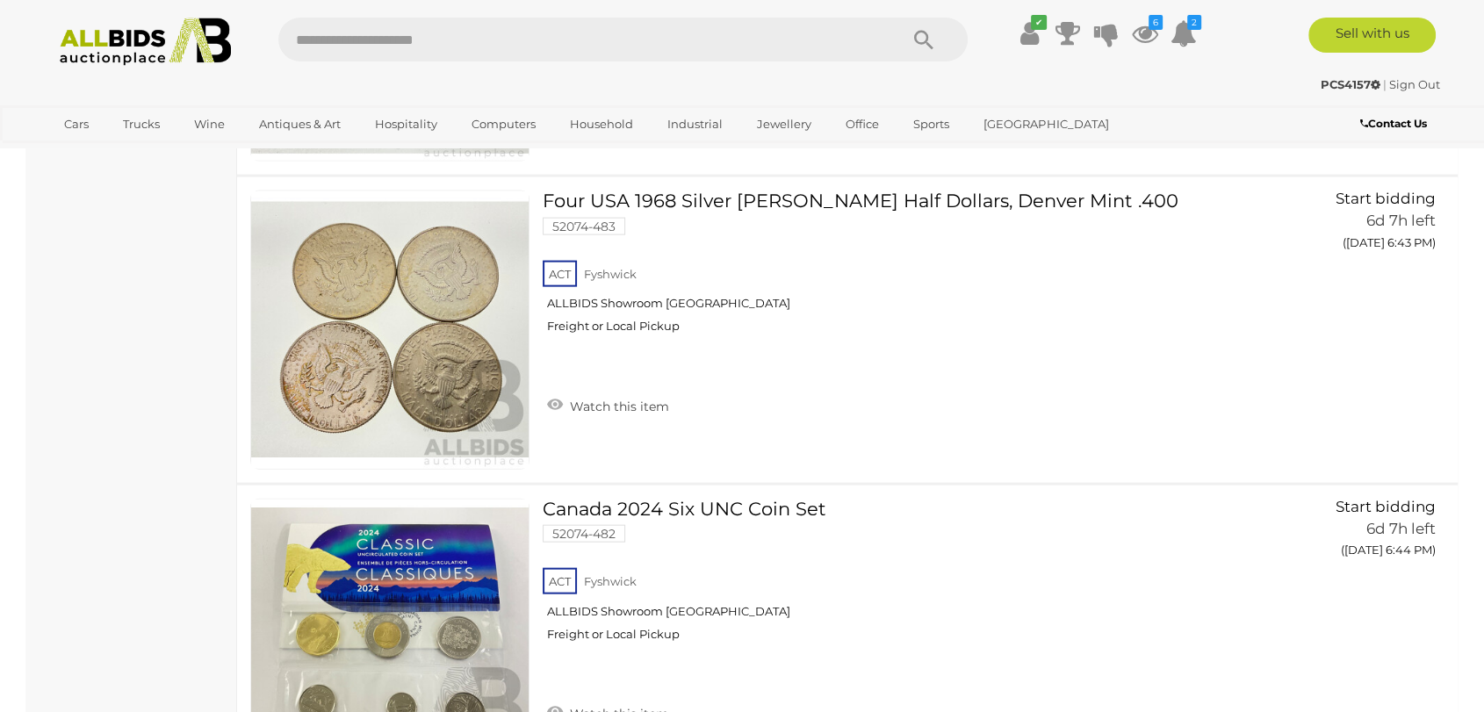
scroll to position [10587, 0]
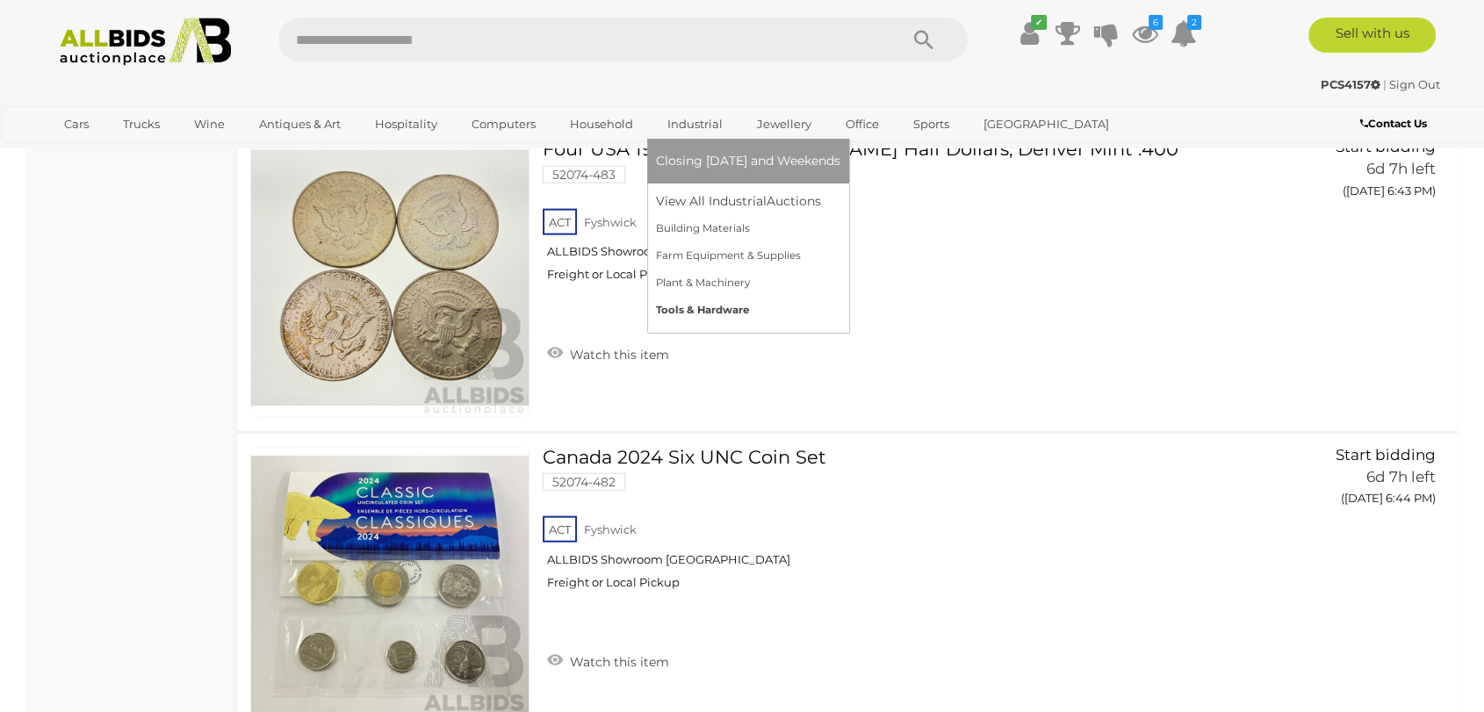
click at [701, 305] on link "Tools & Hardware" at bounding box center [748, 310] width 184 height 27
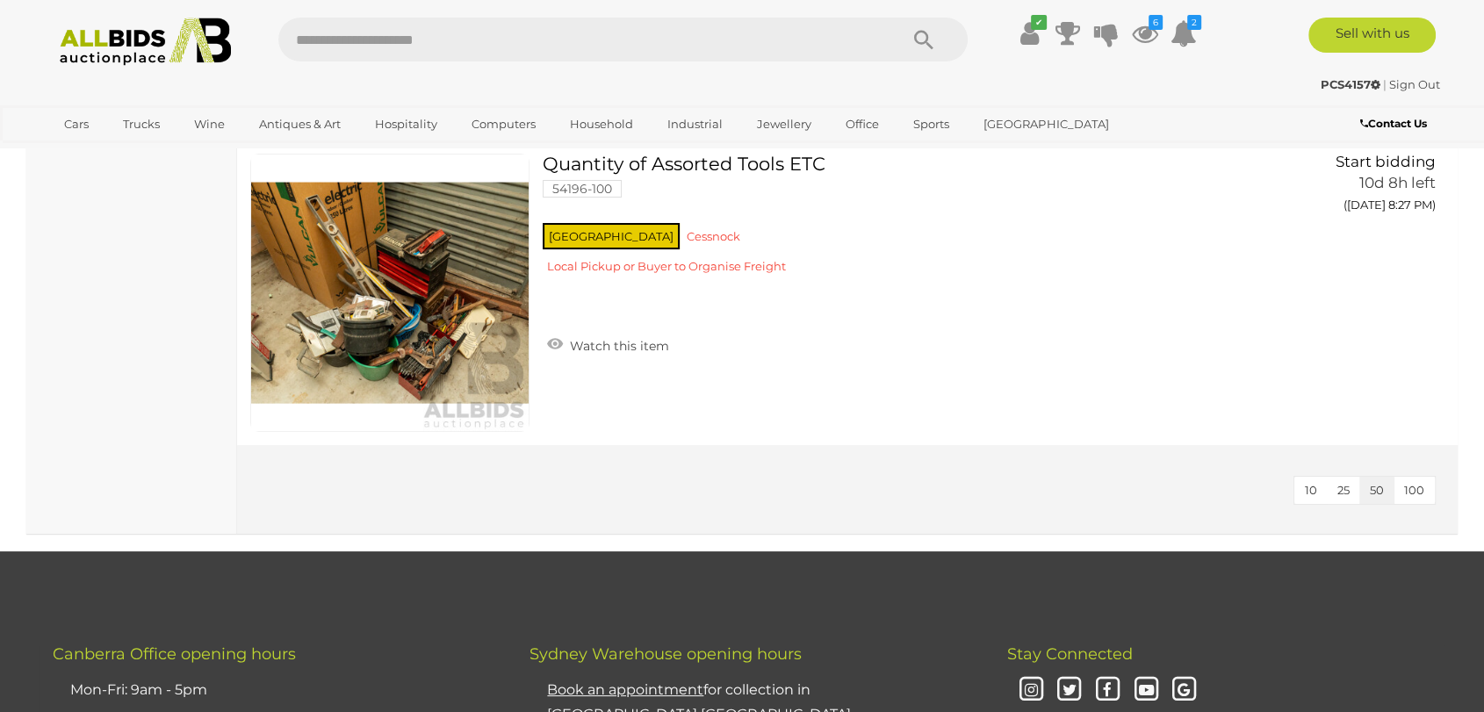
scroll to position [6732, 0]
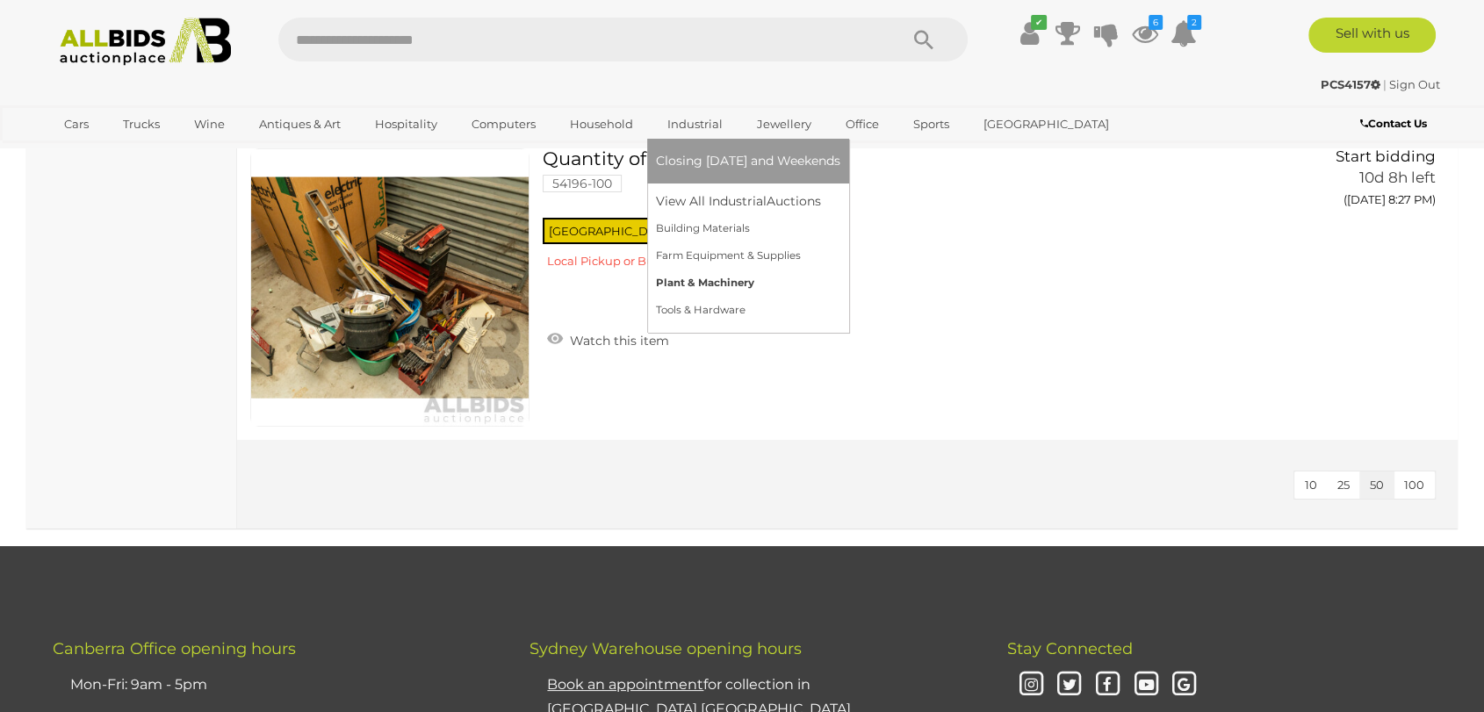
click at [708, 280] on link "Plant & Machinery" at bounding box center [748, 283] width 184 height 27
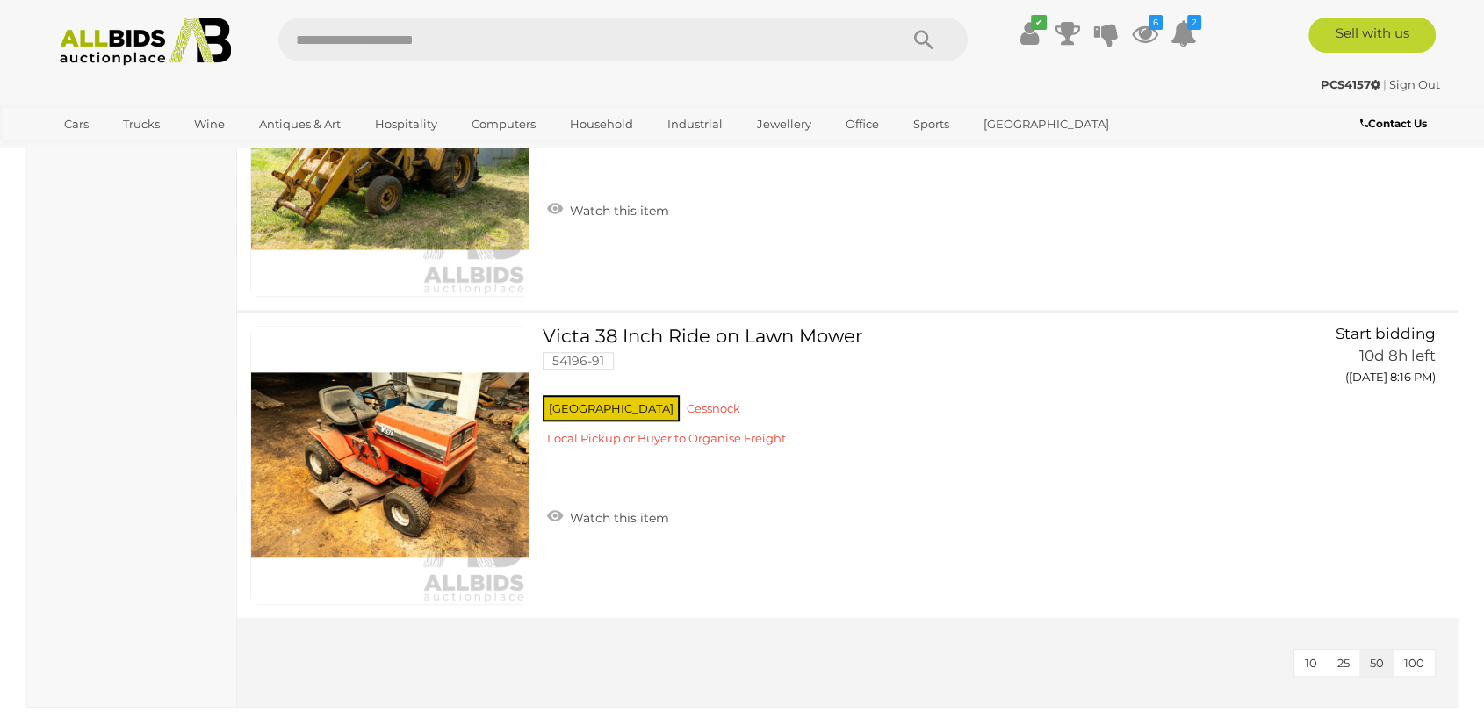
scroll to position [1561, 0]
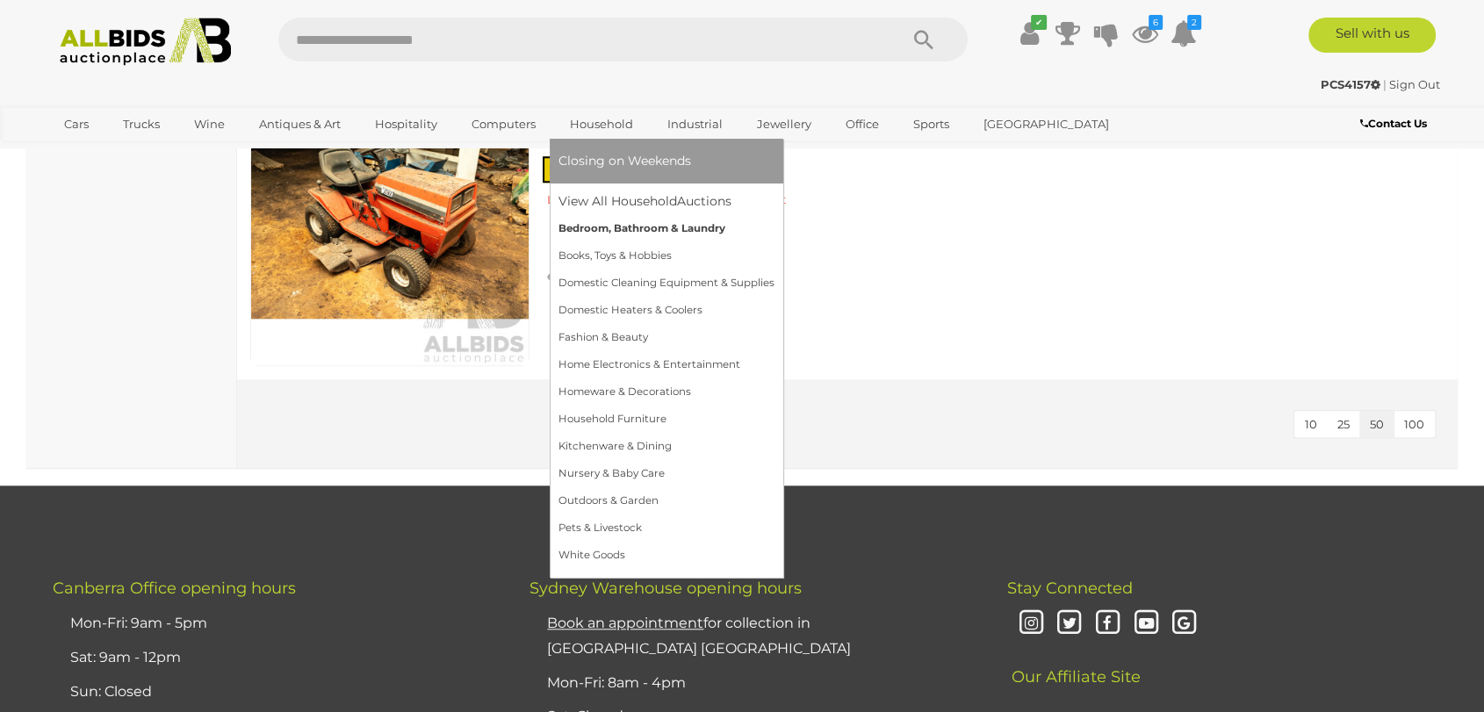
click at [590, 227] on link "Bedroom, Bathroom & Laundry" at bounding box center [667, 228] width 216 height 27
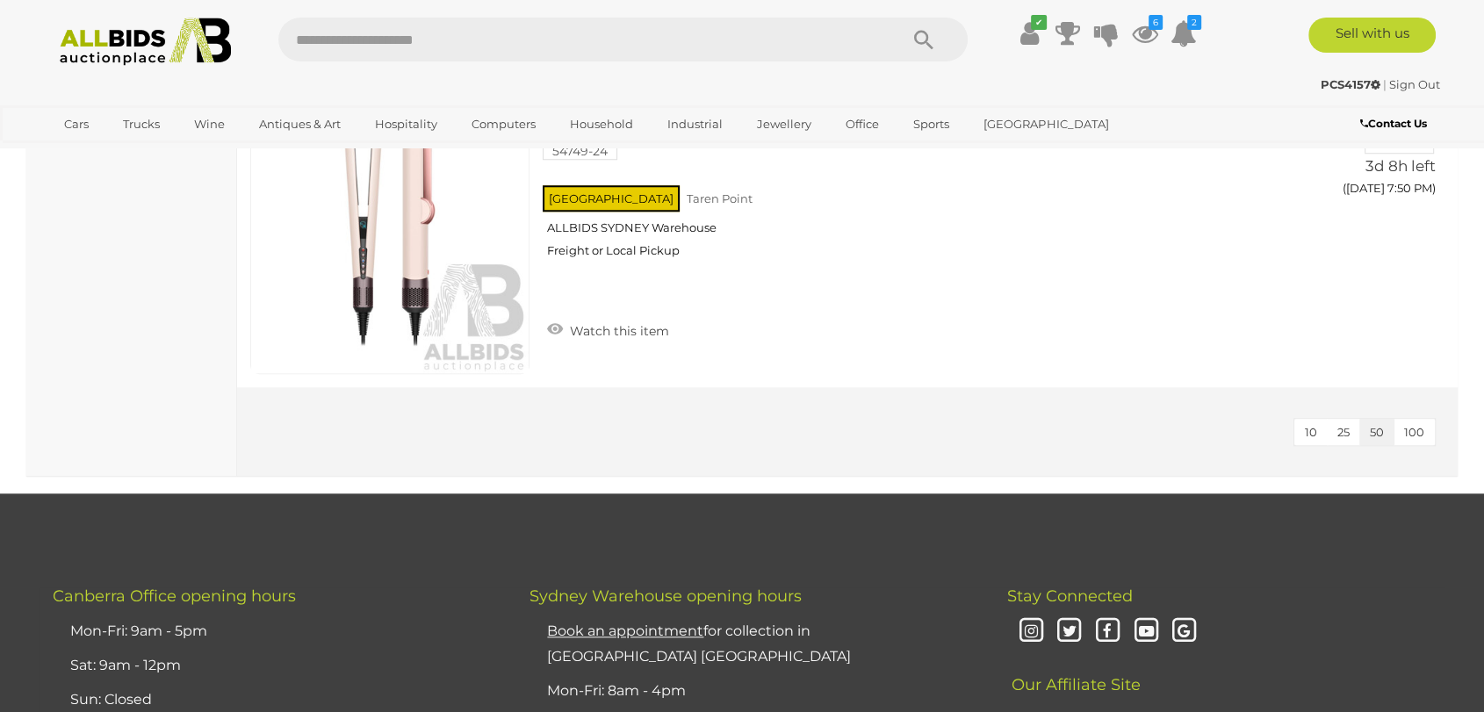
scroll to position [1366, 0]
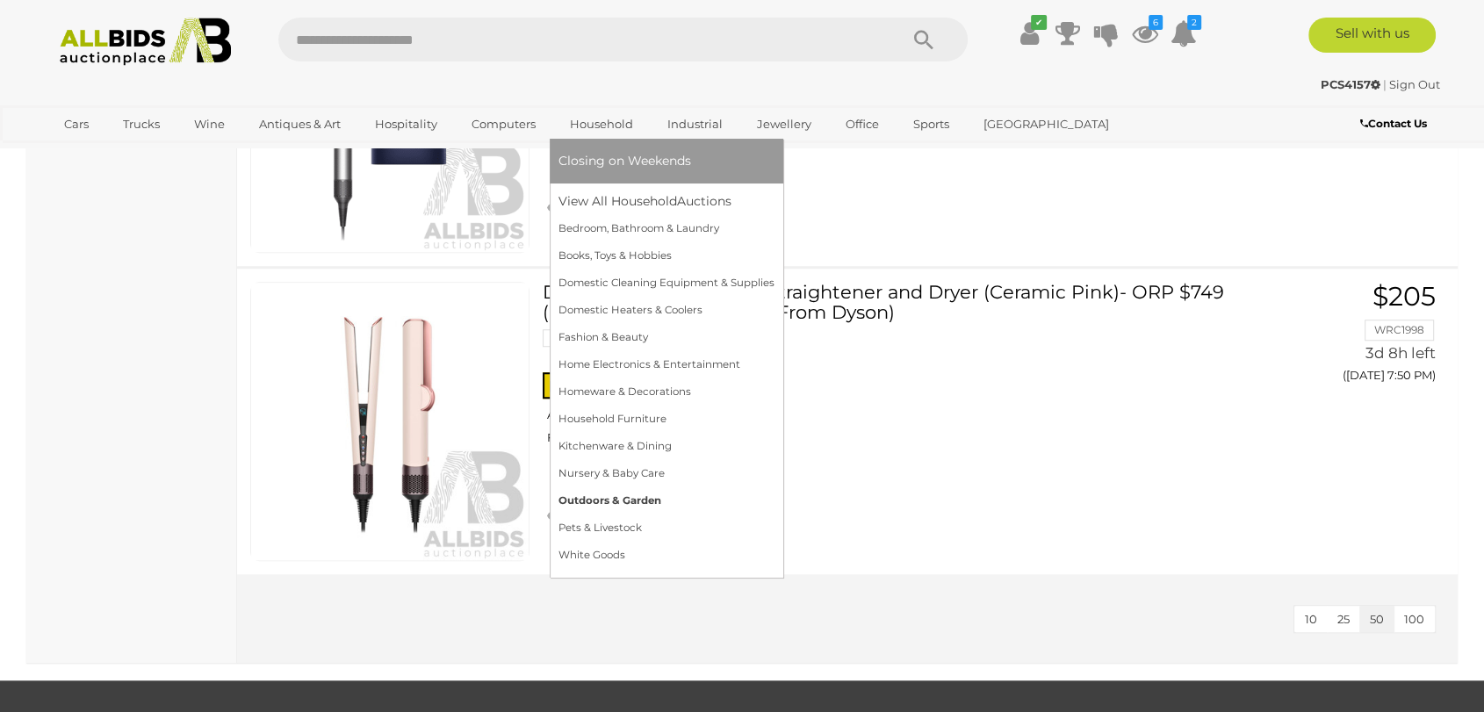
click at [588, 498] on link "Outdoors & Garden" at bounding box center [667, 500] width 216 height 27
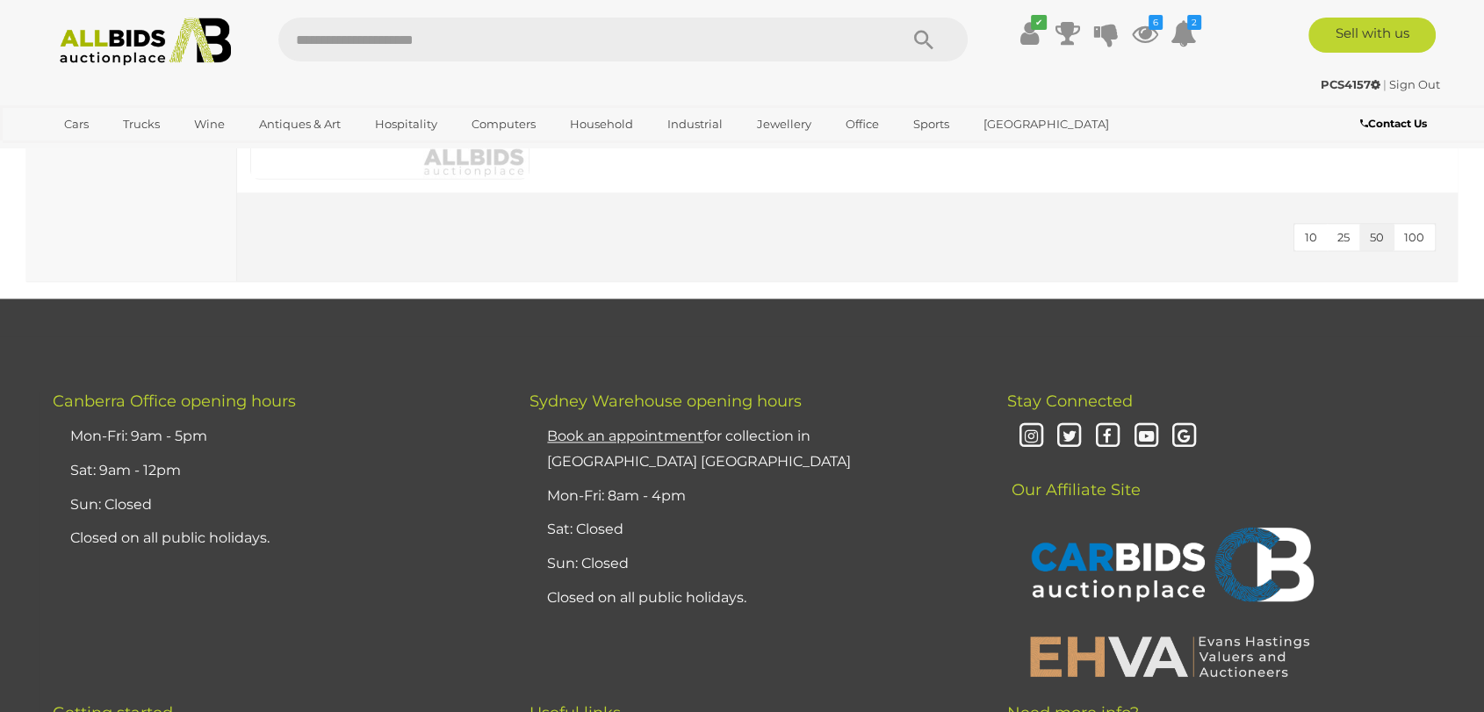
scroll to position [2635, 0]
